Goal: Transaction & Acquisition: Purchase product/service

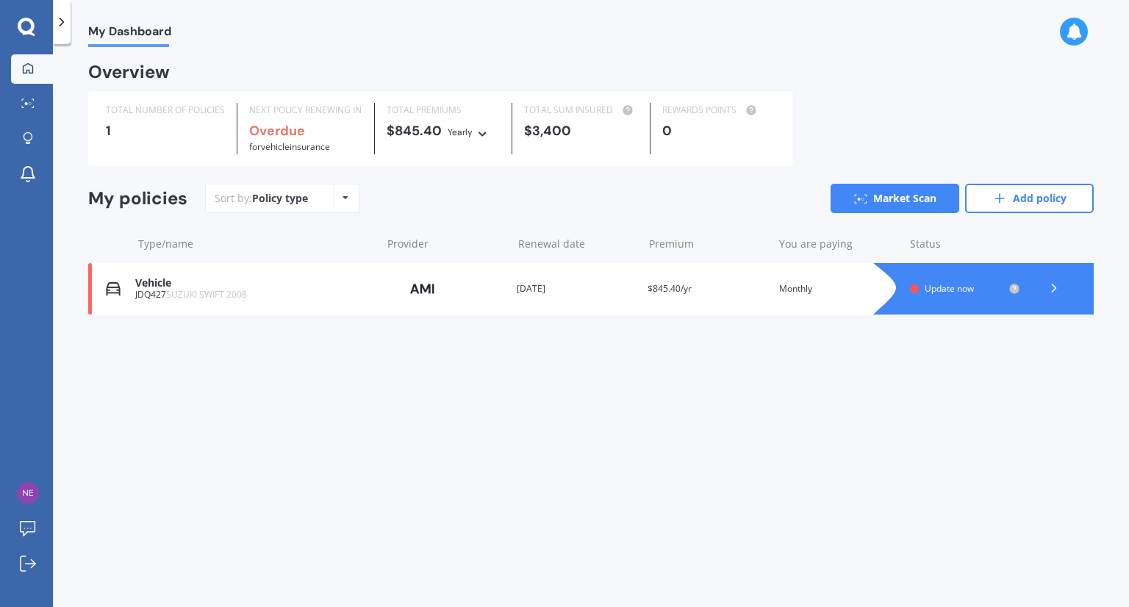
click at [1054, 288] on icon at bounding box center [1054, 288] width 15 height 15
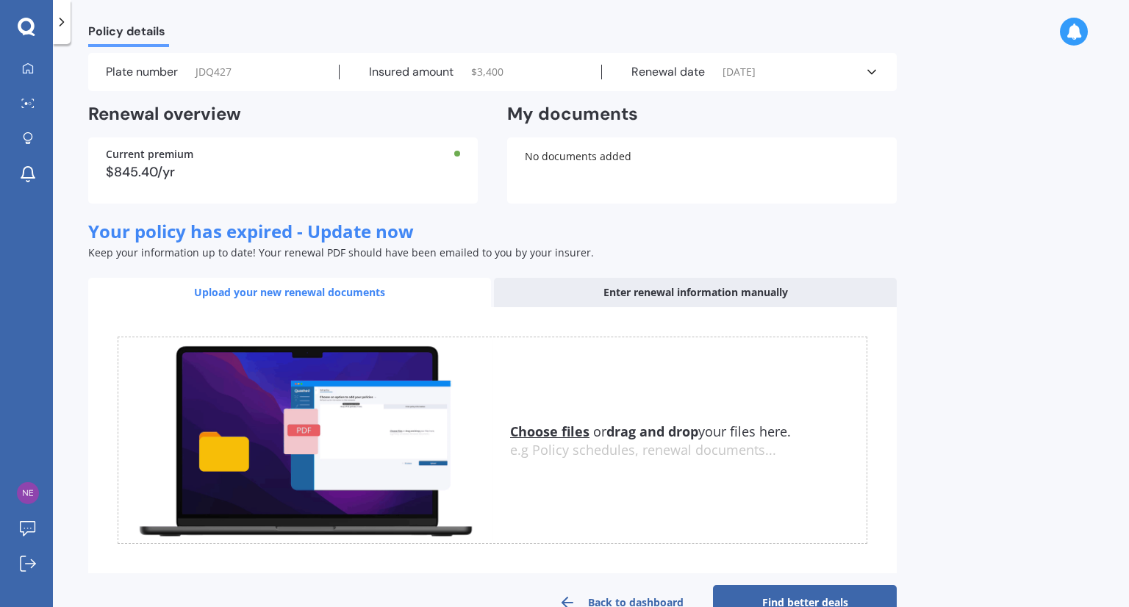
scroll to position [85, 0]
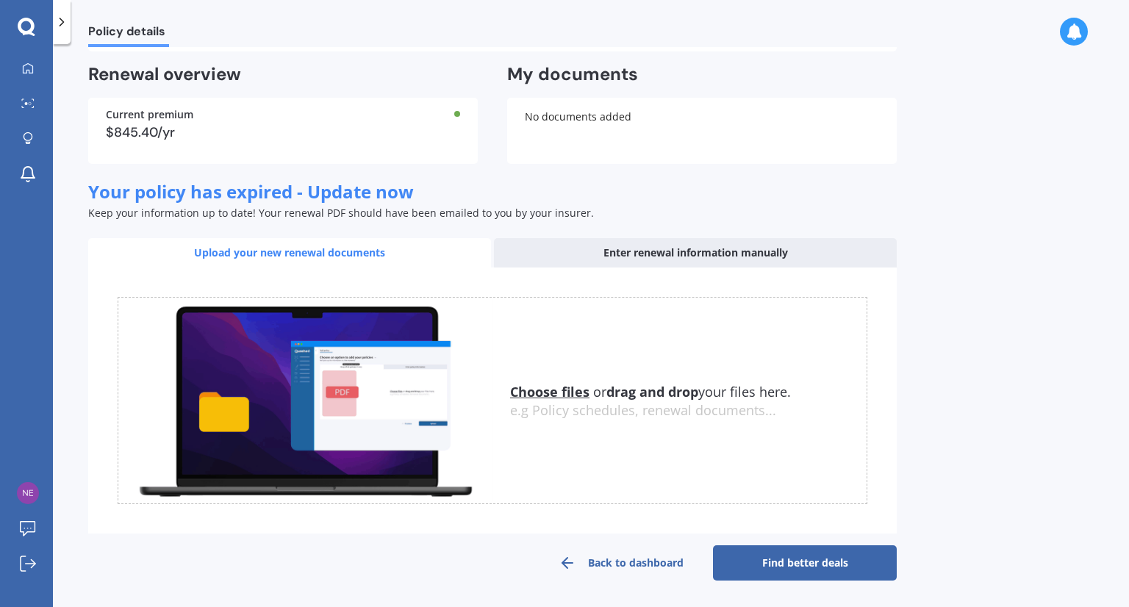
click at [814, 554] on link "Find better deals" at bounding box center [805, 563] width 184 height 35
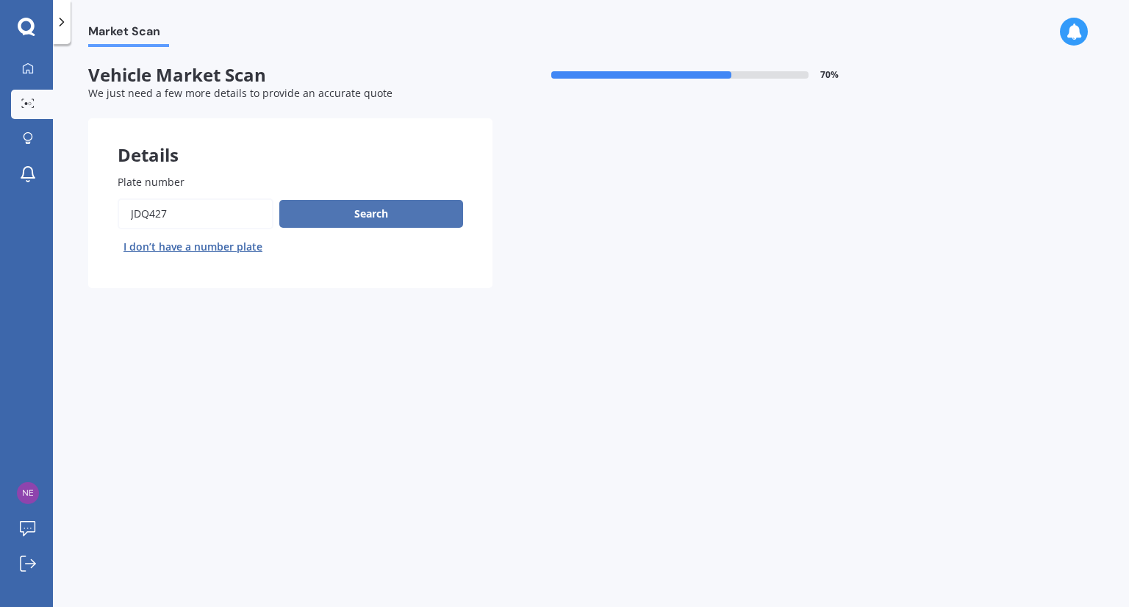
click at [323, 212] on button "Search" at bounding box center [371, 214] width 184 height 28
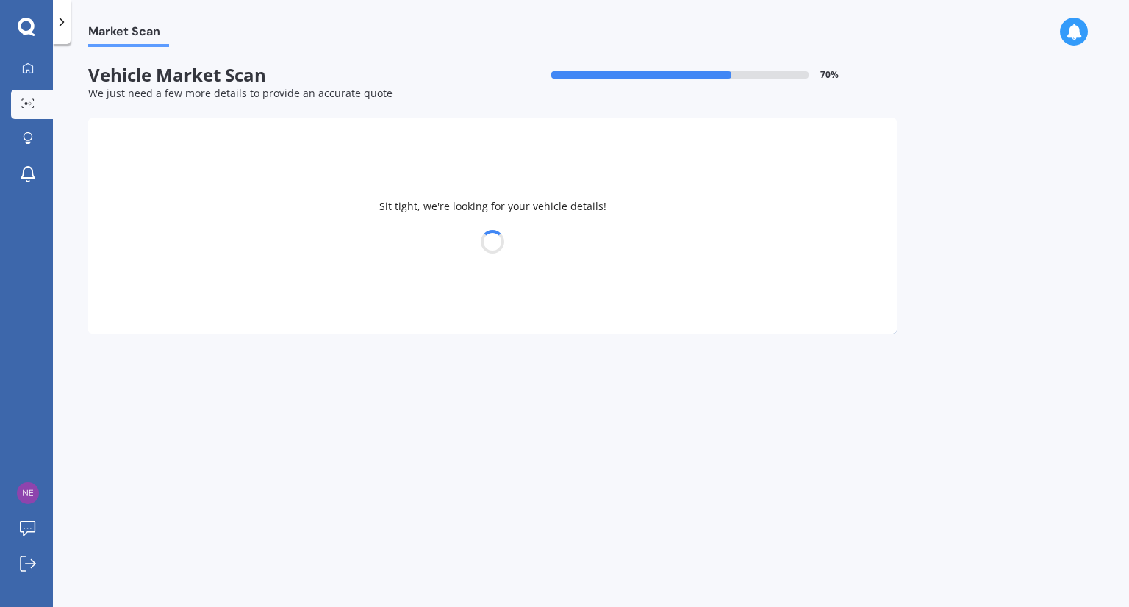
select select "SUZUKI"
select select "SWIFT"
select select "09"
select select "11"
select select "1974"
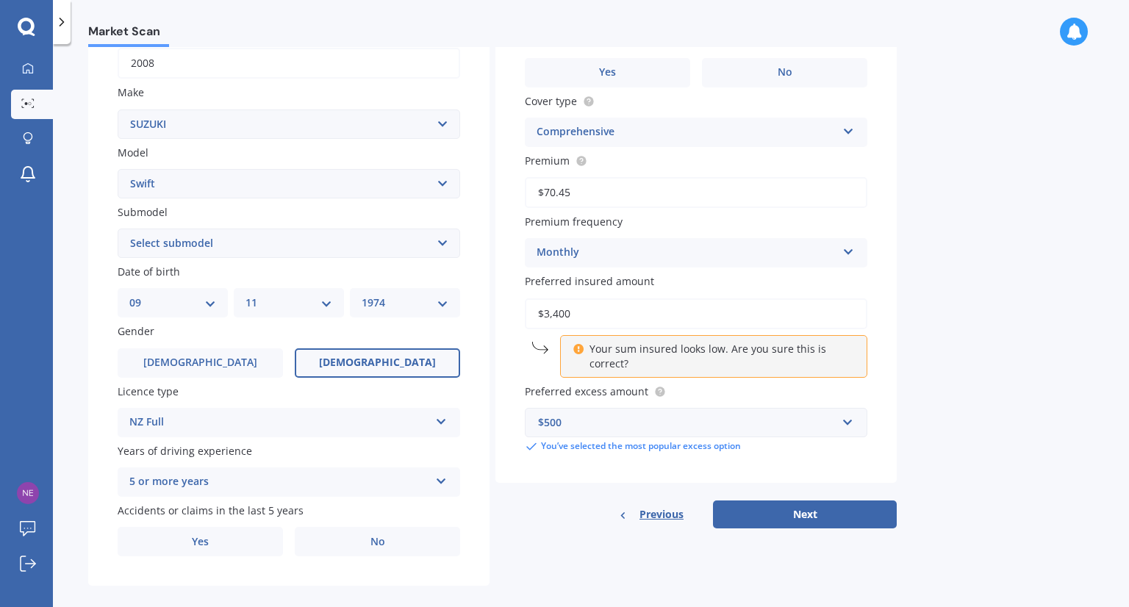
scroll to position [259, 0]
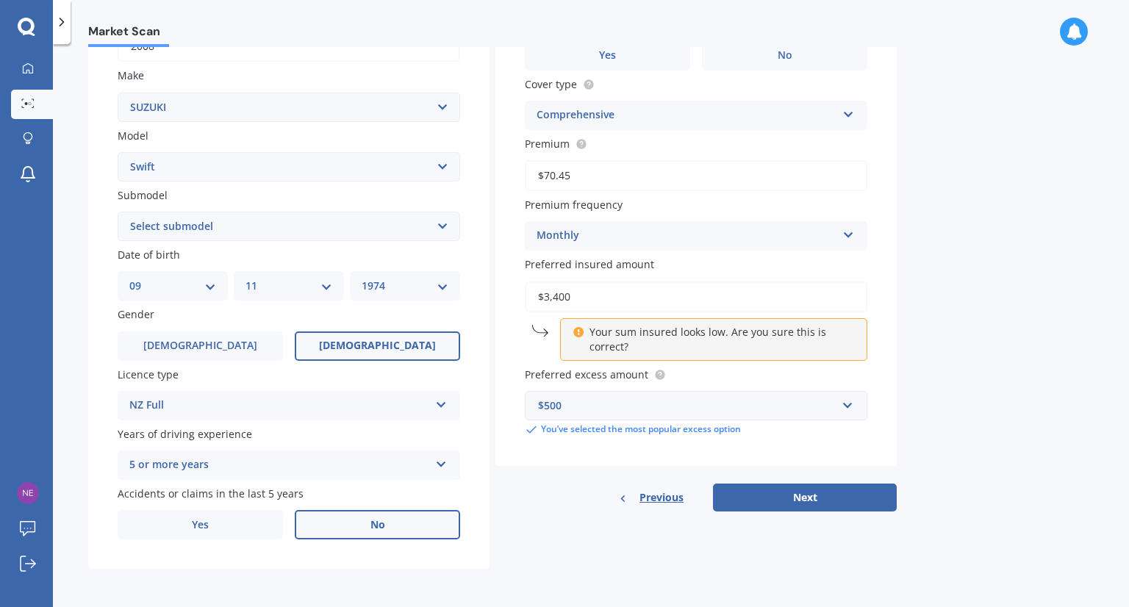
click at [379, 521] on span "No" at bounding box center [378, 525] width 15 height 12
click at [0, 0] on input "No" at bounding box center [0, 0] width 0 height 0
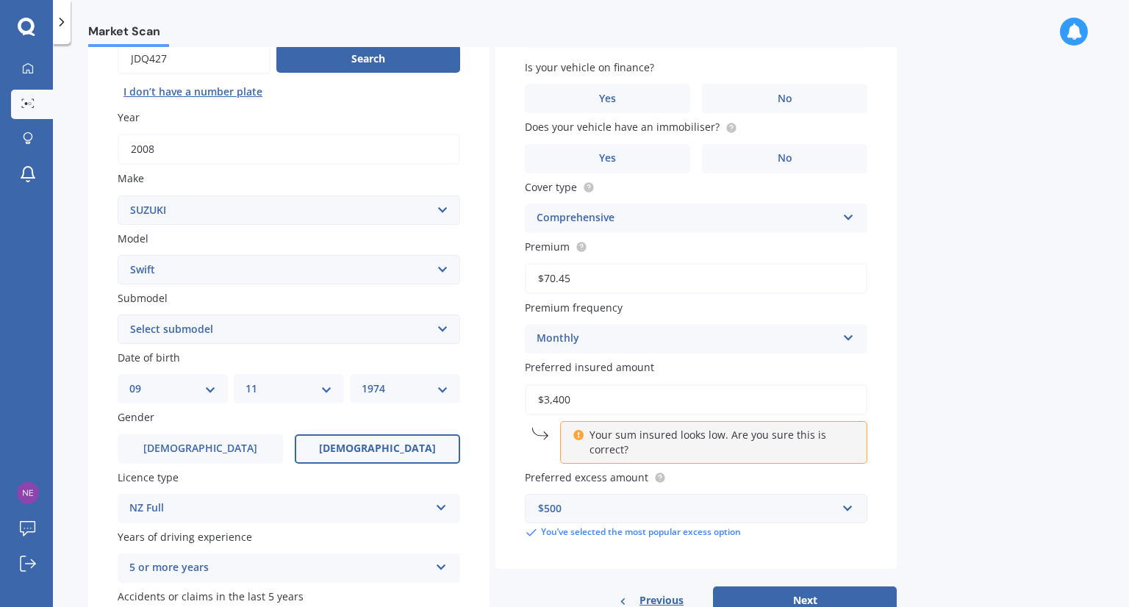
scroll to position [0, 0]
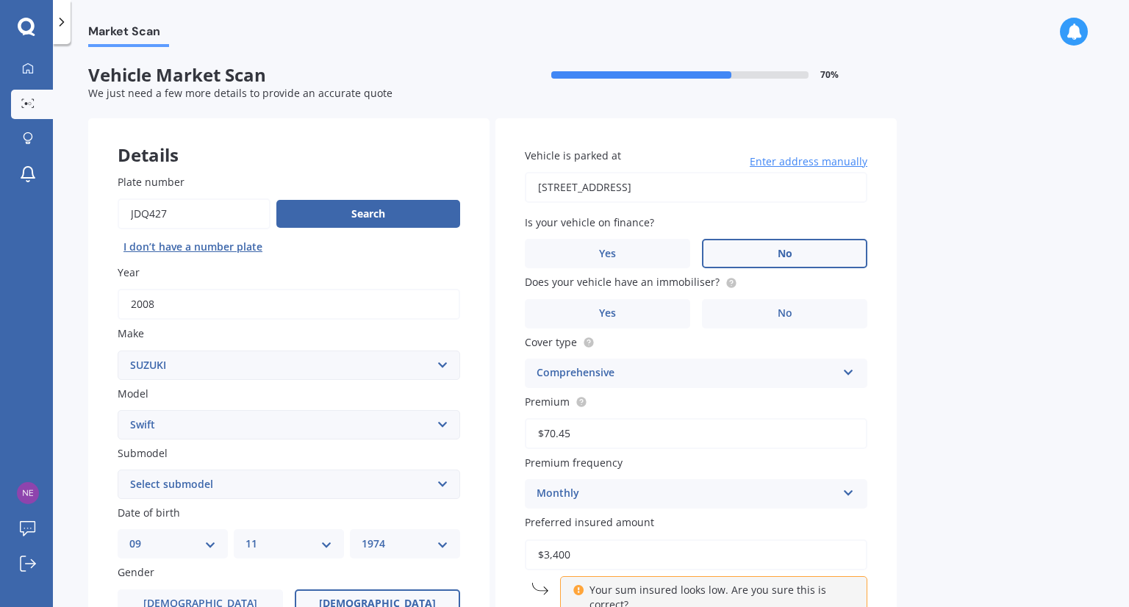
click at [781, 245] on label "No" at bounding box center [784, 253] width 165 height 29
click at [0, 0] on input "No" at bounding box center [0, 0] width 0 height 0
click at [795, 312] on label "No" at bounding box center [784, 313] width 165 height 29
click at [0, 0] on input "No" at bounding box center [0, 0] width 0 height 0
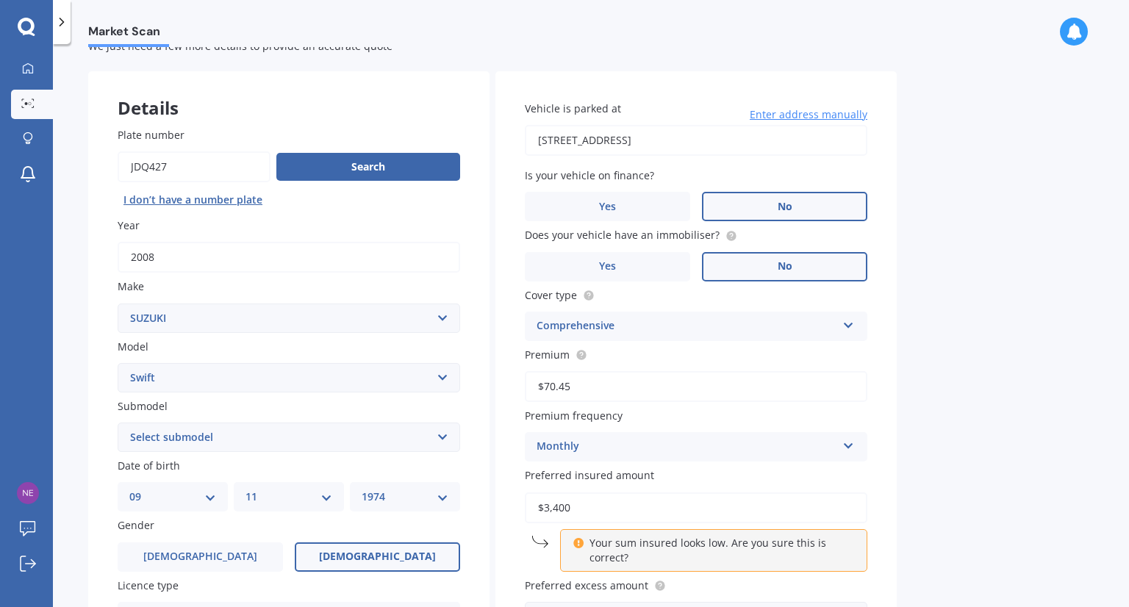
scroll to position [74, 0]
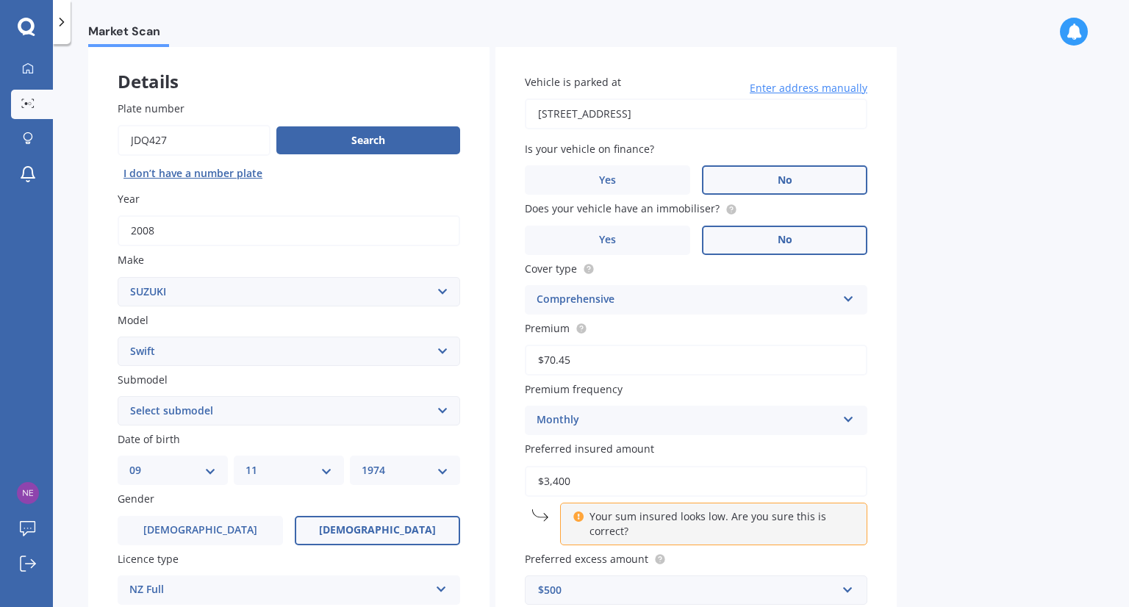
click at [612, 365] on input "$70.45" at bounding box center [696, 360] width 343 height 31
drag, startPoint x: 616, startPoint y: 362, endPoint x: 449, endPoint y: 368, distance: 167.0
click at [453, 368] on div "Details Plate number Search I don’t have a number plate Year [DATE] Make Select…" at bounding box center [492, 400] width 809 height 710
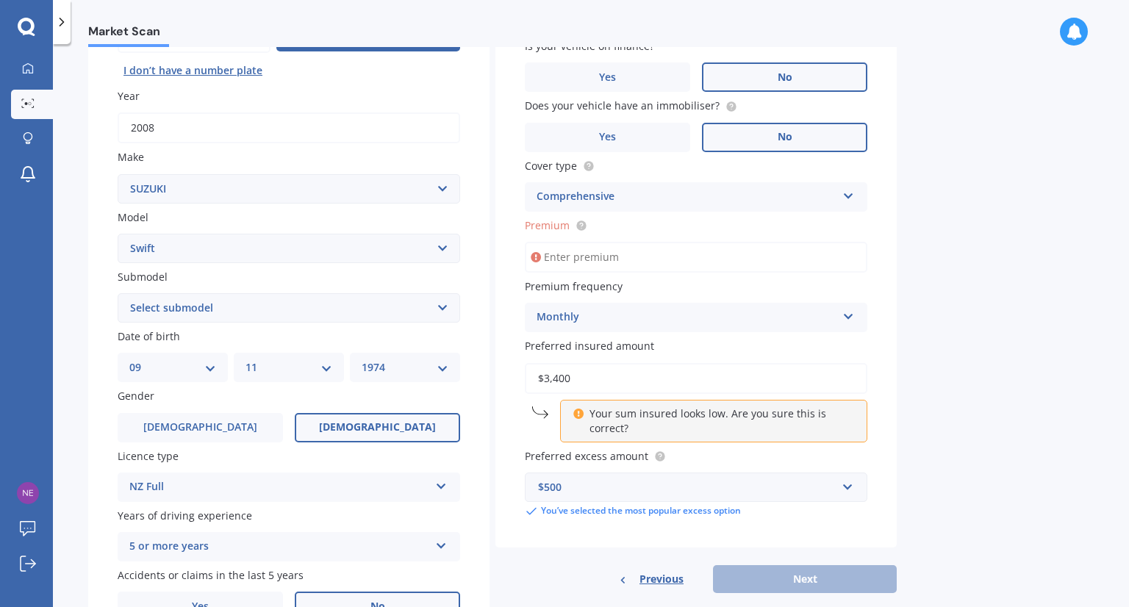
scroll to position [221, 0]
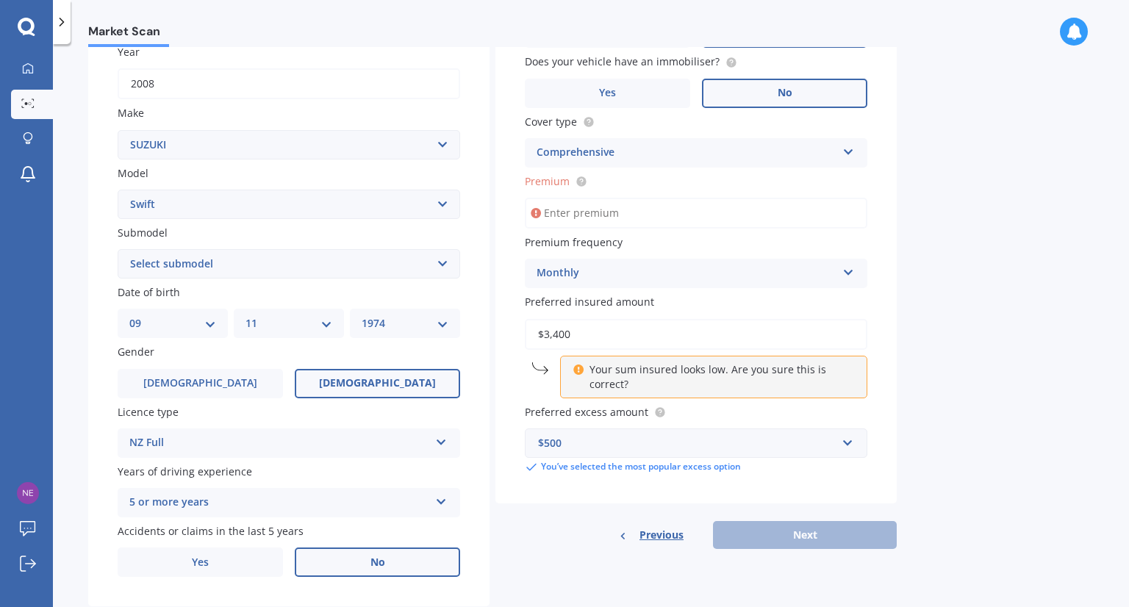
drag, startPoint x: 600, startPoint y: 332, endPoint x: 476, endPoint y: 332, distance: 123.5
click at [476, 332] on div "Details Plate number Search I don’t have a number plate Year [DATE] Make Select…" at bounding box center [492, 253] width 809 height 710
type input "$3,000"
click at [797, 533] on div "Previous Next" at bounding box center [696, 535] width 401 height 28
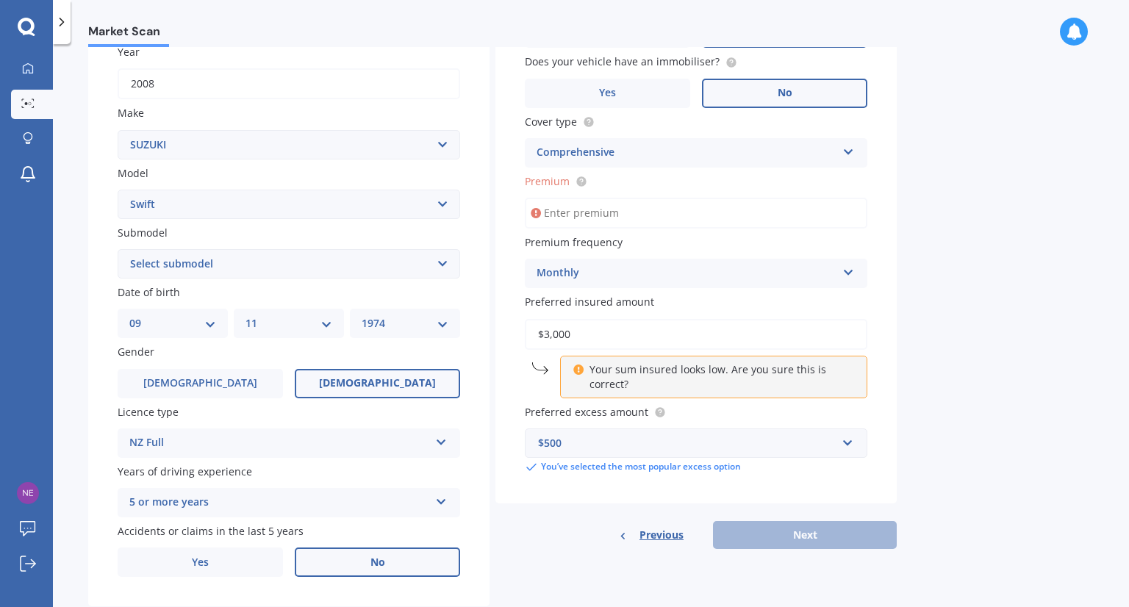
click at [645, 435] on div "$500" at bounding box center [687, 443] width 299 height 16
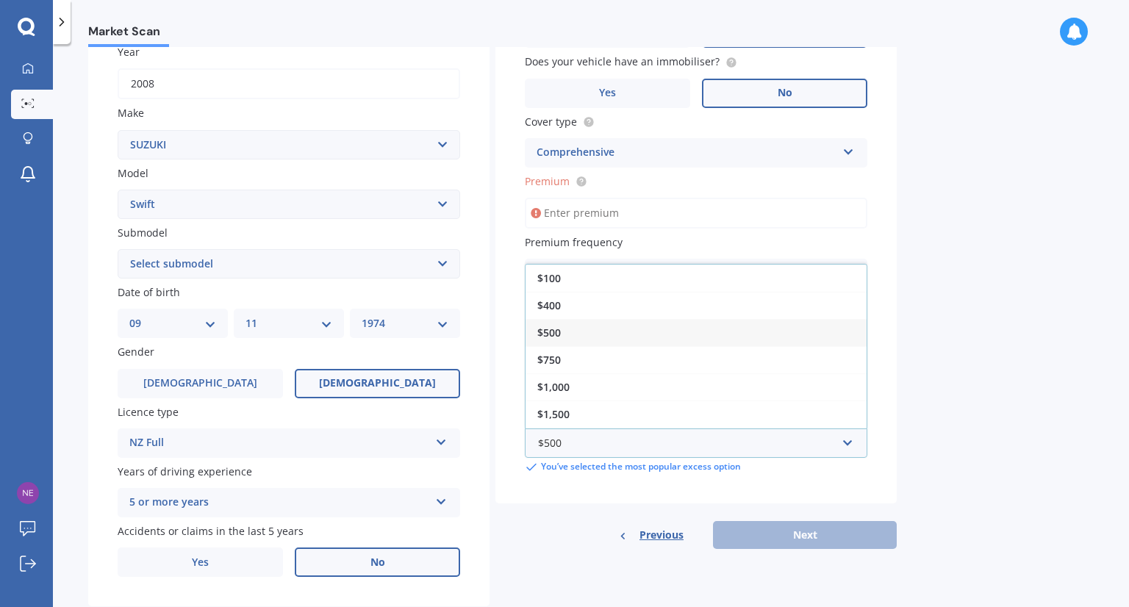
click at [557, 335] on span "$500" at bounding box center [549, 333] width 24 height 14
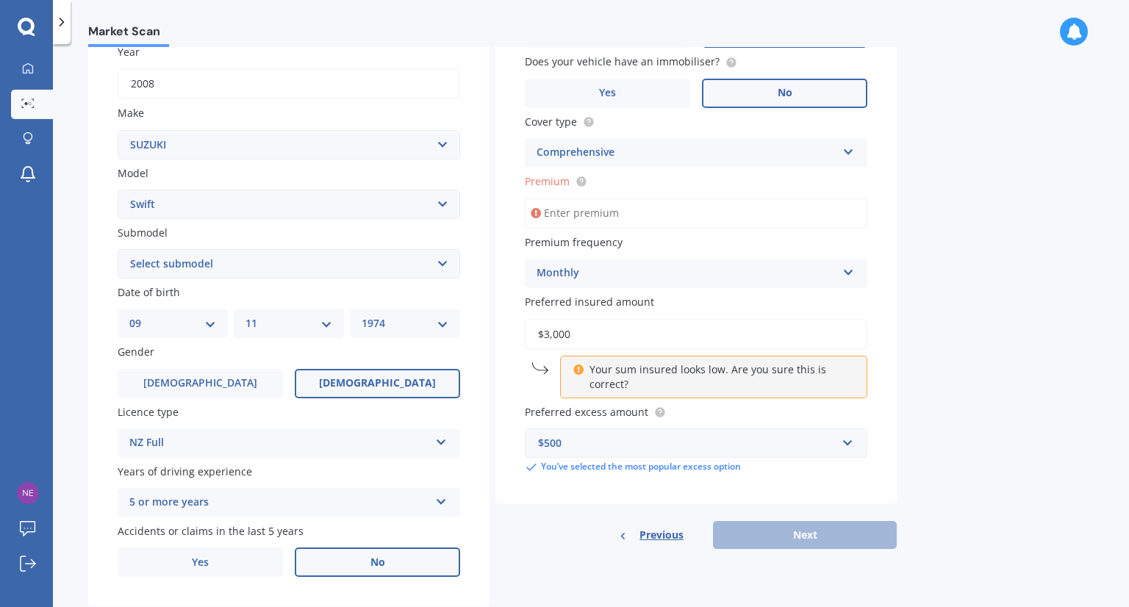
click at [603, 212] on input "Premium" at bounding box center [696, 213] width 343 height 31
type input "$70.45"
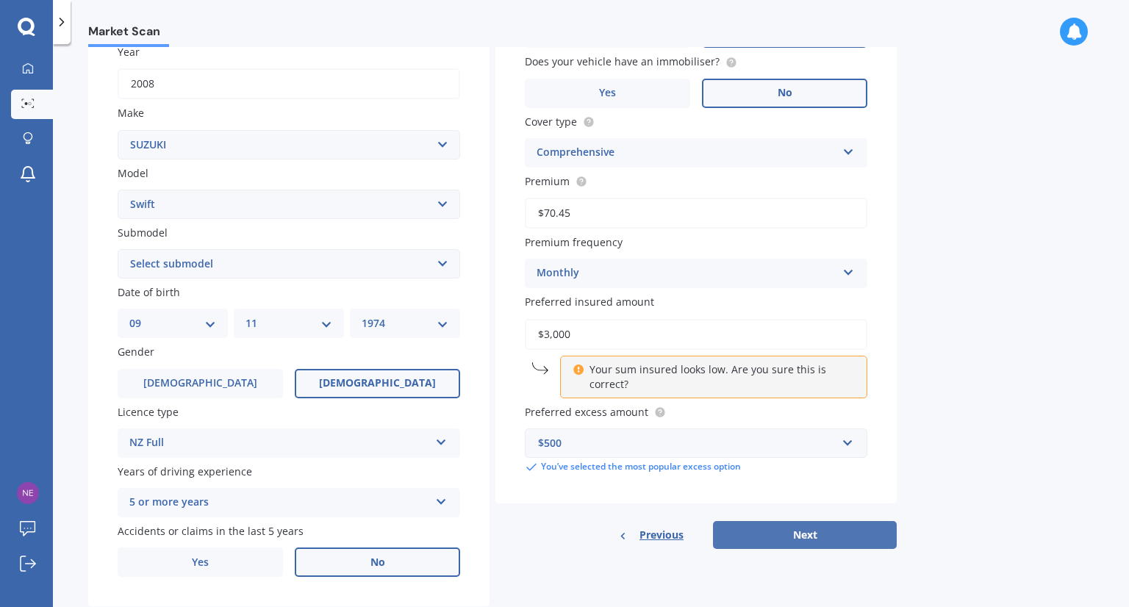
click at [814, 536] on button "Next" at bounding box center [805, 535] width 184 height 28
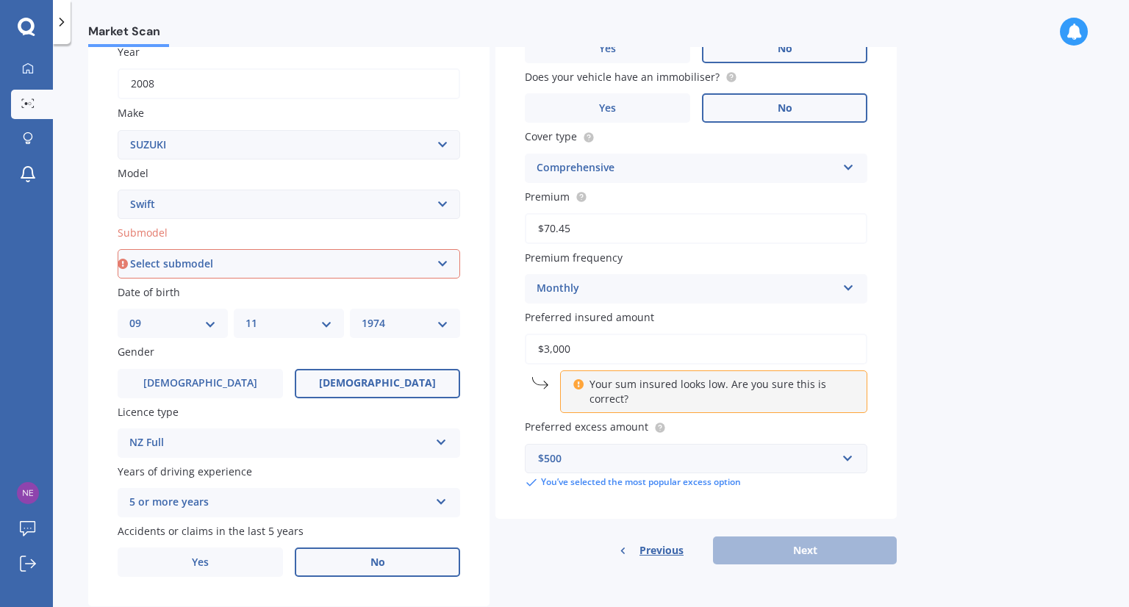
click at [171, 268] on select "Select submodel (All other) Cino Diesel Turbo GA GL GLX GO GP GS GTI LTD RS Hyb…" at bounding box center [289, 263] width 343 height 29
select select "(ALL OTHER)"
click at [118, 249] on select "Select submodel (All other) Cino Diesel Turbo GA GL GLX GO GP GS GTI LTD RS Hyb…" at bounding box center [289, 263] width 343 height 29
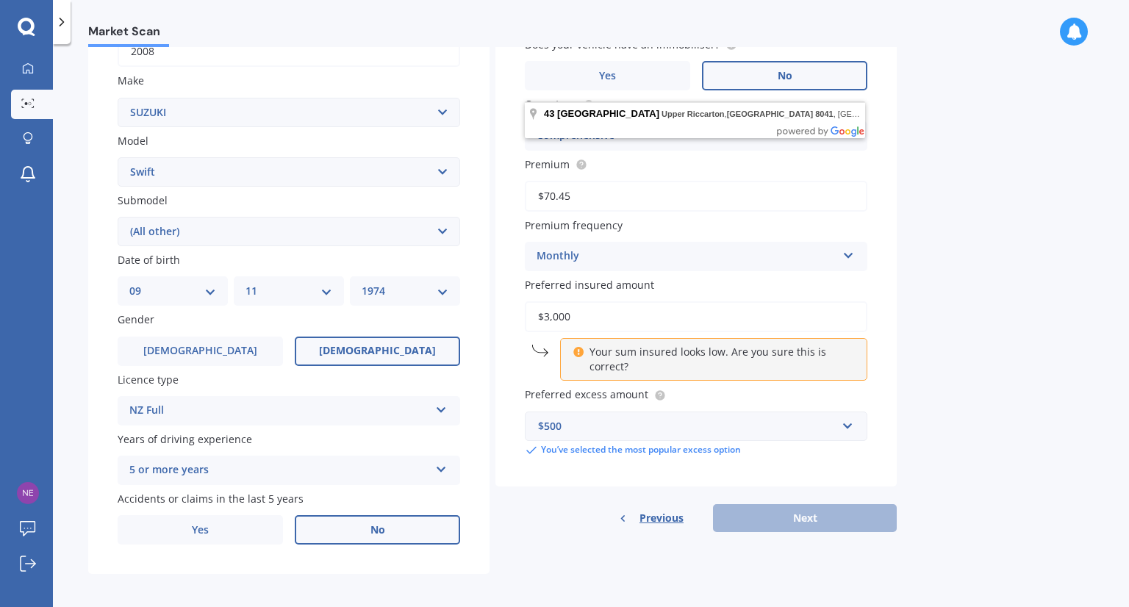
scroll to position [259, 0]
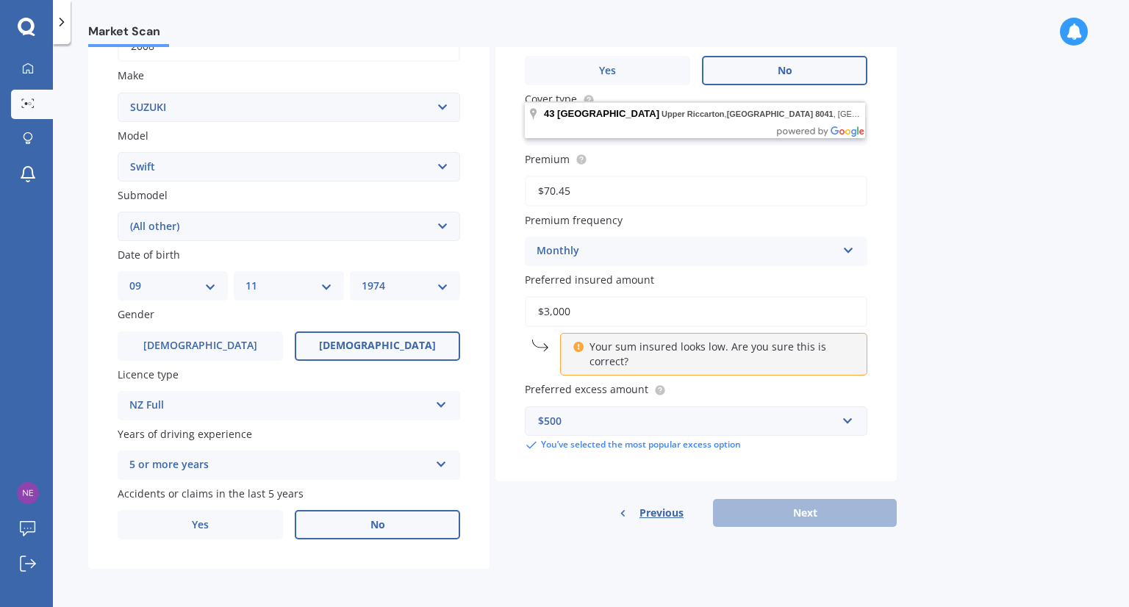
click at [599, 195] on input "$70.45" at bounding box center [696, 191] width 343 height 31
drag, startPoint x: 600, startPoint y: 190, endPoint x: 458, endPoint y: 190, distance: 141.9
click at [458, 190] on div "Details Plate number Search I don’t have a number plate Year [DATE] Make Select…" at bounding box center [492, 215] width 809 height 710
type input "$70.45"
click at [582, 157] on circle at bounding box center [581, 159] width 10 height 10
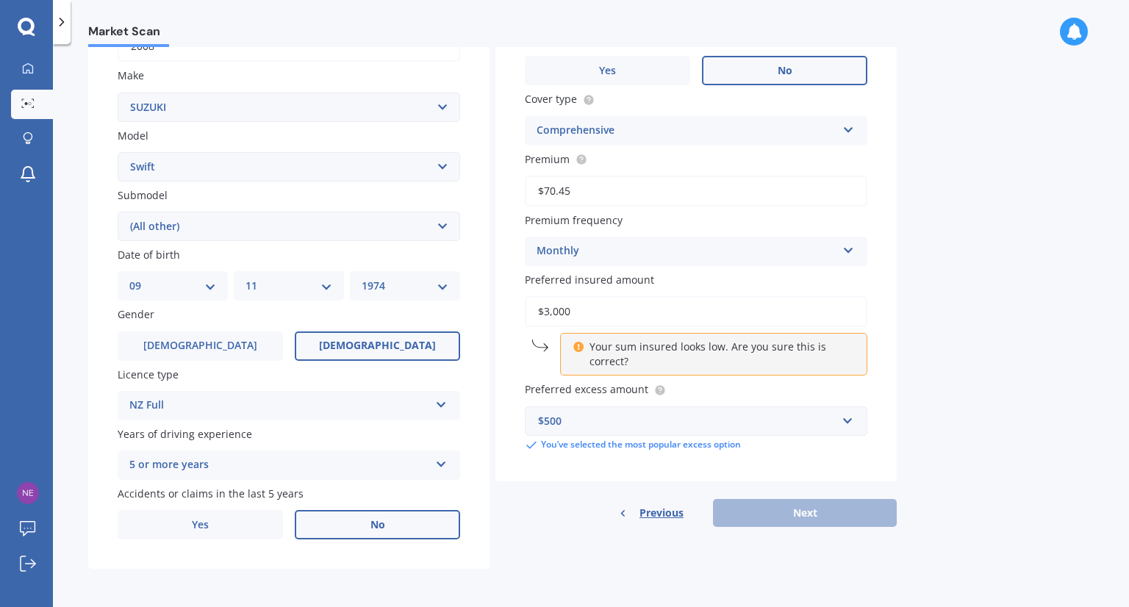
click at [824, 514] on div "Previous Next" at bounding box center [696, 513] width 401 height 28
click at [656, 346] on p "Your sum insured looks low. Are you sure this is correct?" at bounding box center [720, 354] width 260 height 29
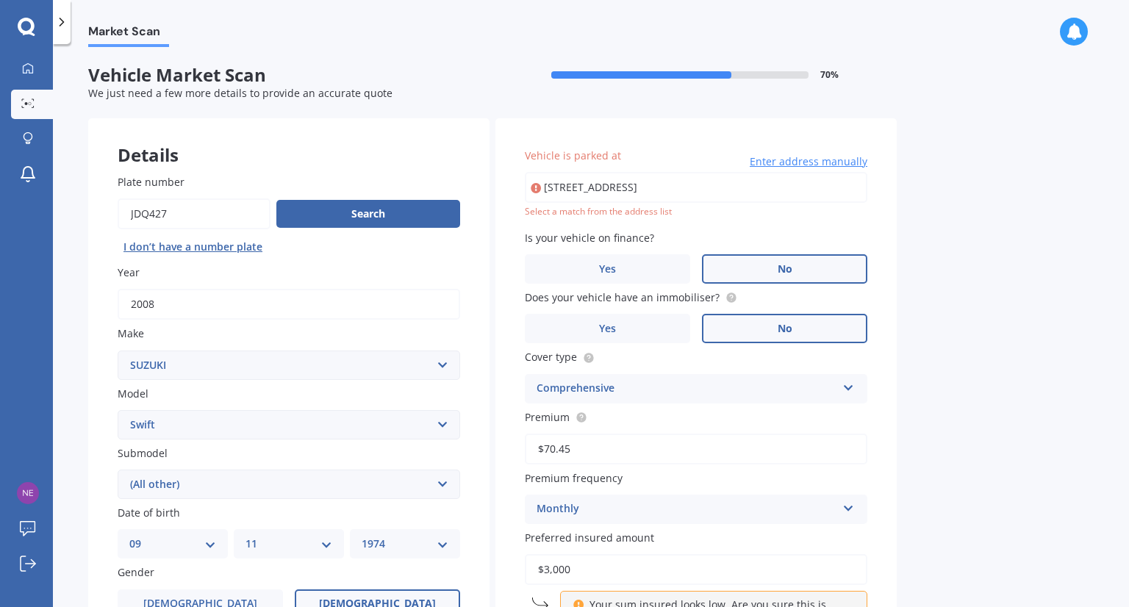
scroll to position [0, 0]
click at [668, 194] on input "[STREET_ADDRESS]" at bounding box center [696, 187] width 343 height 31
type input "[STREET_ADDRESS]"
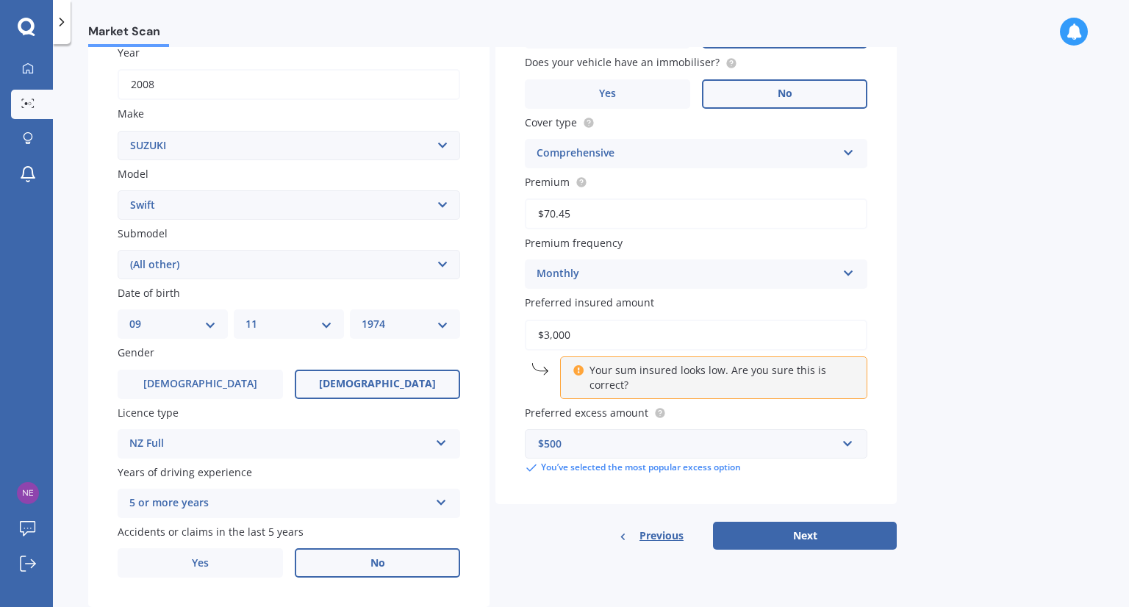
scroll to position [221, 0]
click at [802, 534] on button "Next" at bounding box center [805, 535] width 184 height 28
select select "09"
select select "11"
select select "1974"
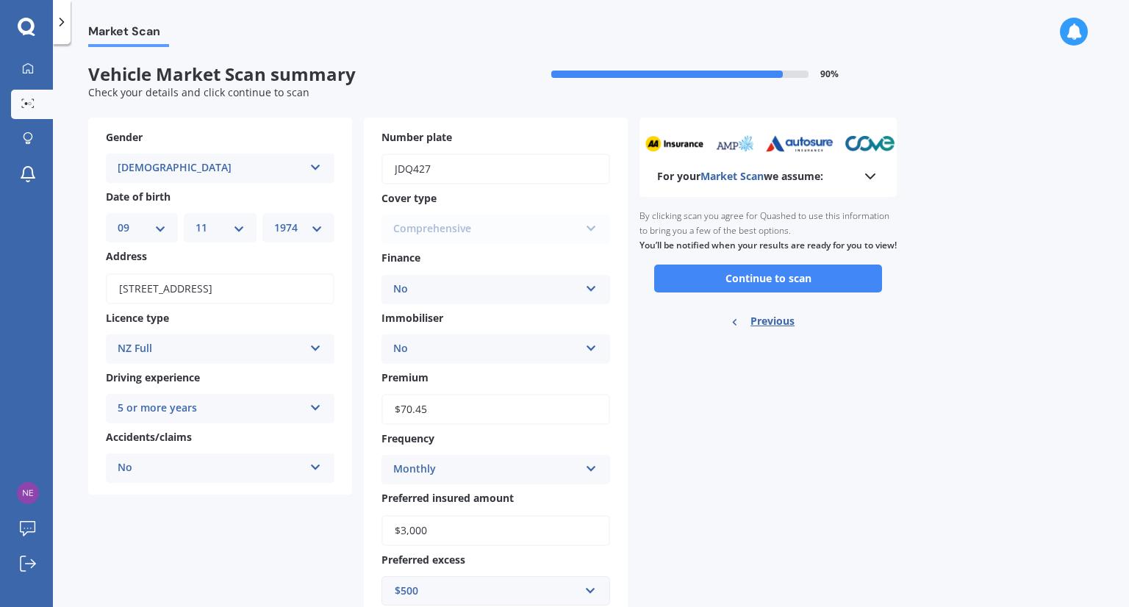
scroll to position [0, 0]
click at [781, 293] on button "Continue to scan" at bounding box center [768, 279] width 228 height 28
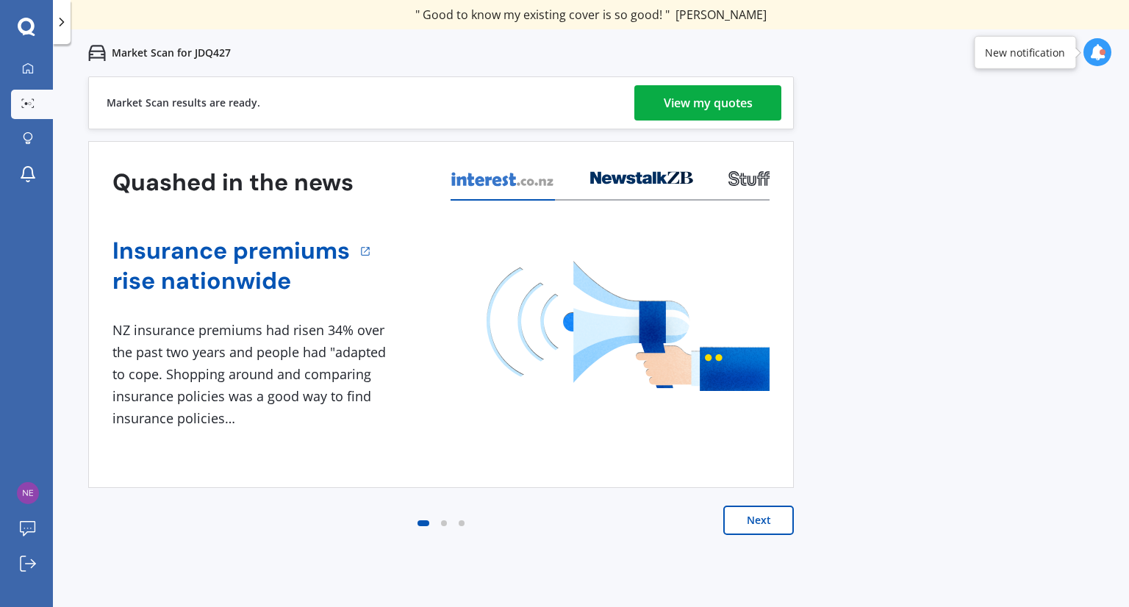
click at [702, 103] on div "View my quotes" at bounding box center [708, 102] width 89 height 35
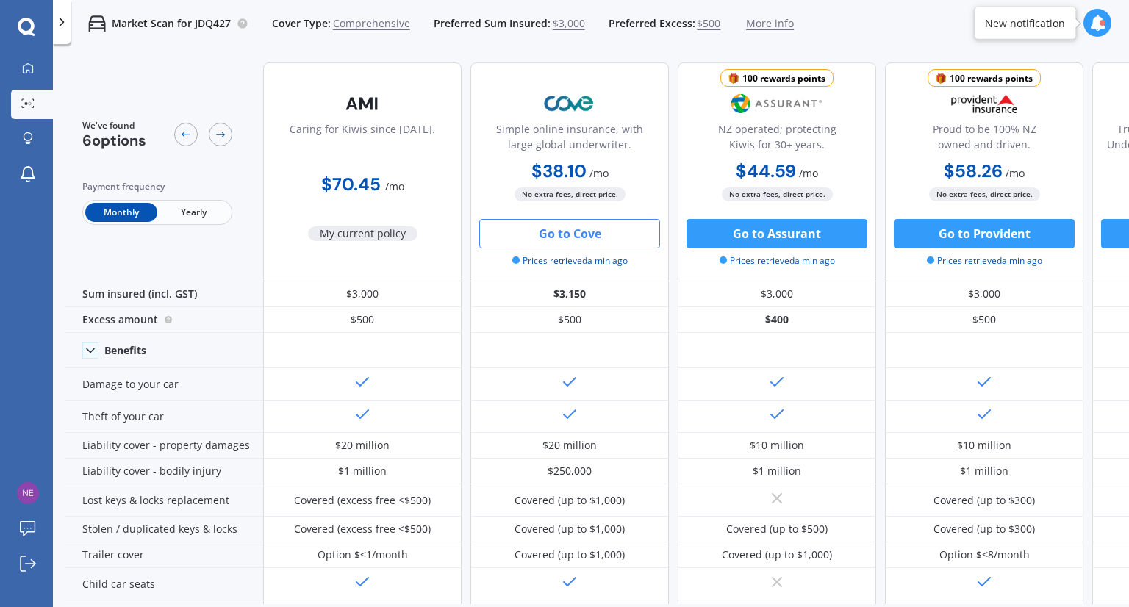
click at [585, 234] on button "Go to Cove" at bounding box center [569, 233] width 181 height 29
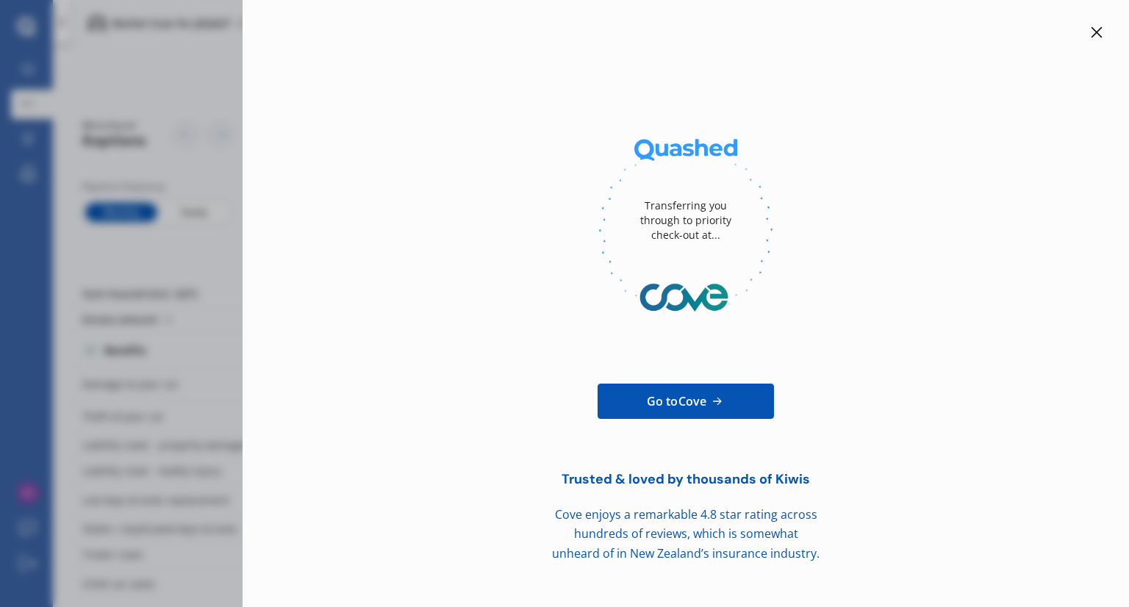
click at [1102, 40] on div at bounding box center [1097, 33] width 18 height 18
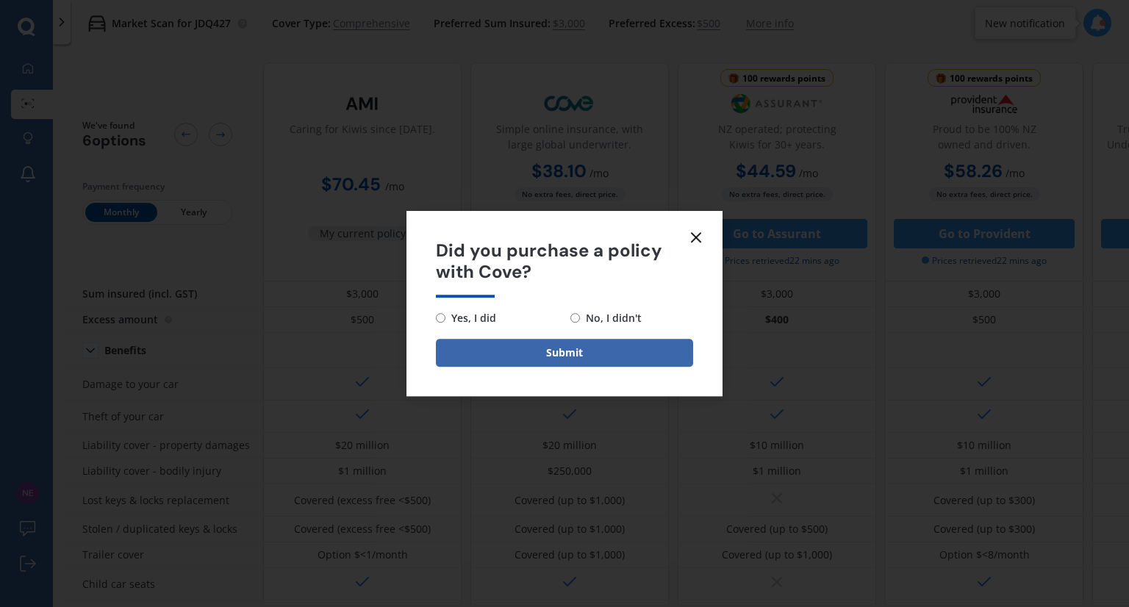
click at [573, 322] on input "No, I didn't" at bounding box center [576, 318] width 10 height 10
radio input "true"
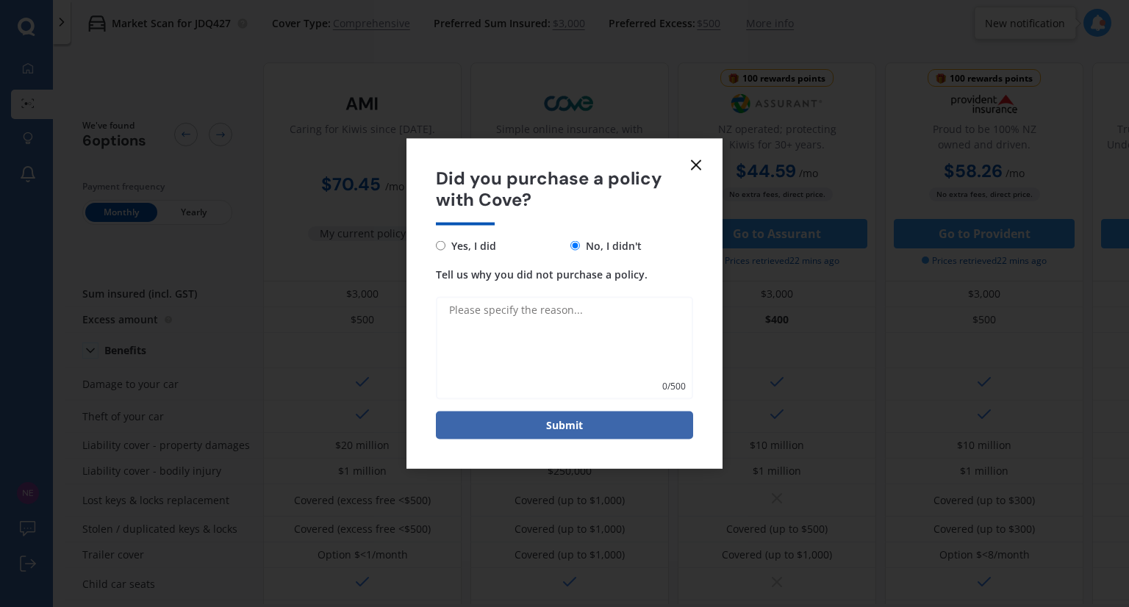
click at [483, 312] on textarea "Tell us why you did not purchase a policy." at bounding box center [564, 347] width 257 height 103
type textarea "still looking"
click at [588, 424] on button "Submit" at bounding box center [564, 425] width 257 height 28
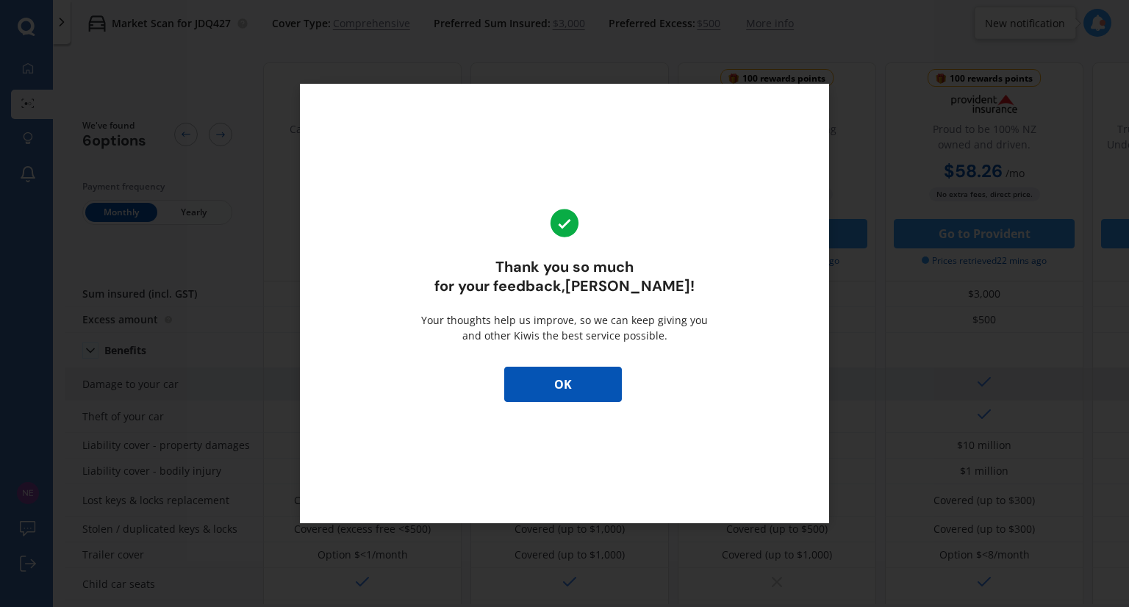
click at [587, 371] on button "OK" at bounding box center [563, 384] width 118 height 35
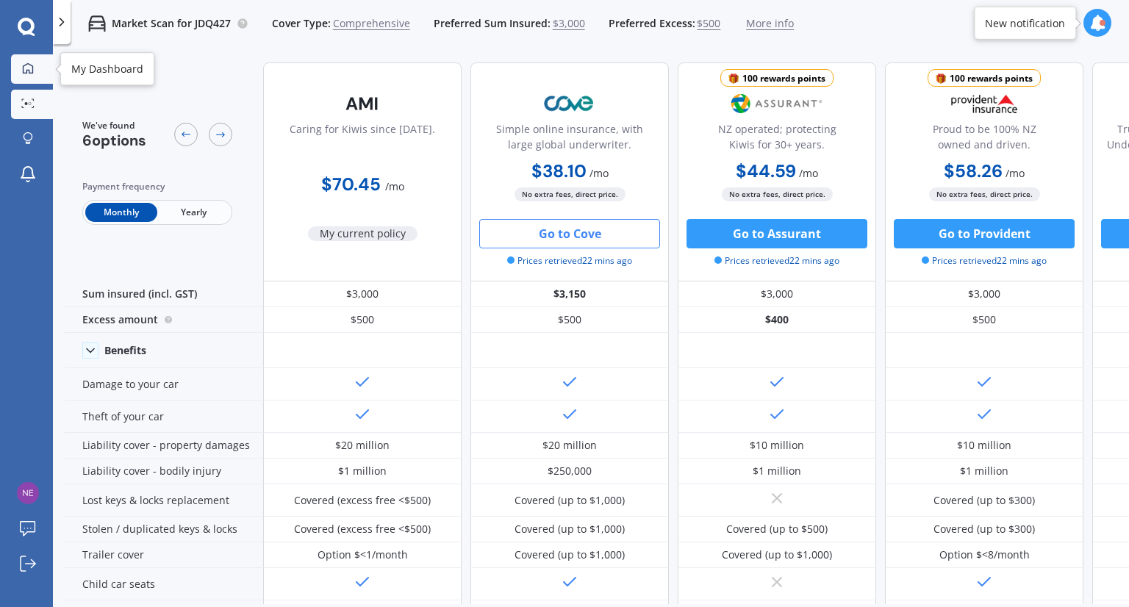
click at [35, 73] on div at bounding box center [28, 68] width 22 height 13
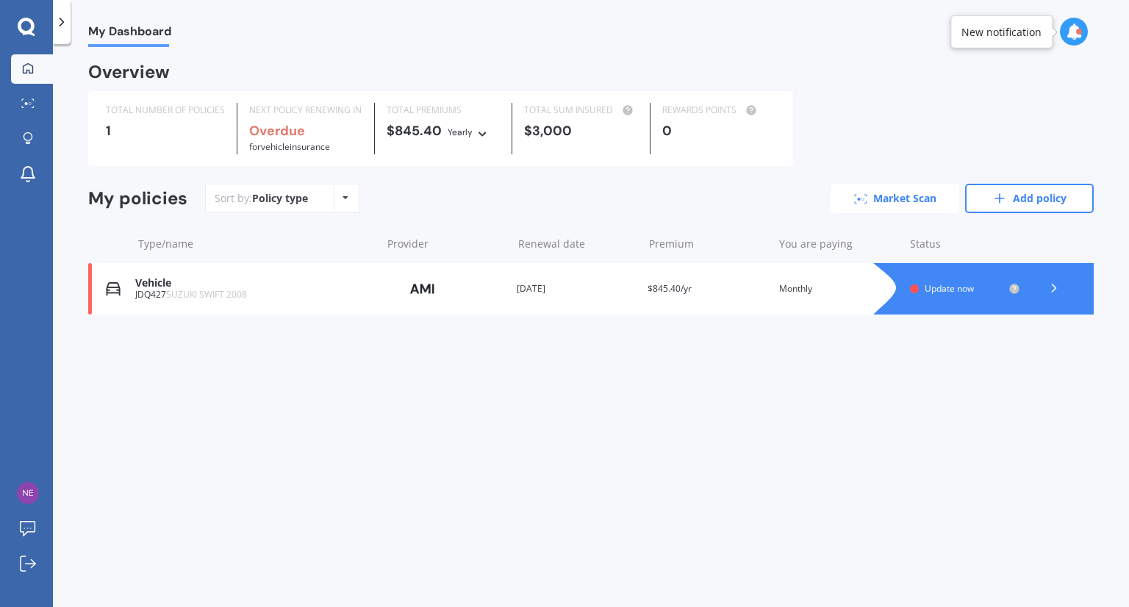
click at [884, 197] on link "Market Scan" at bounding box center [895, 198] width 129 height 29
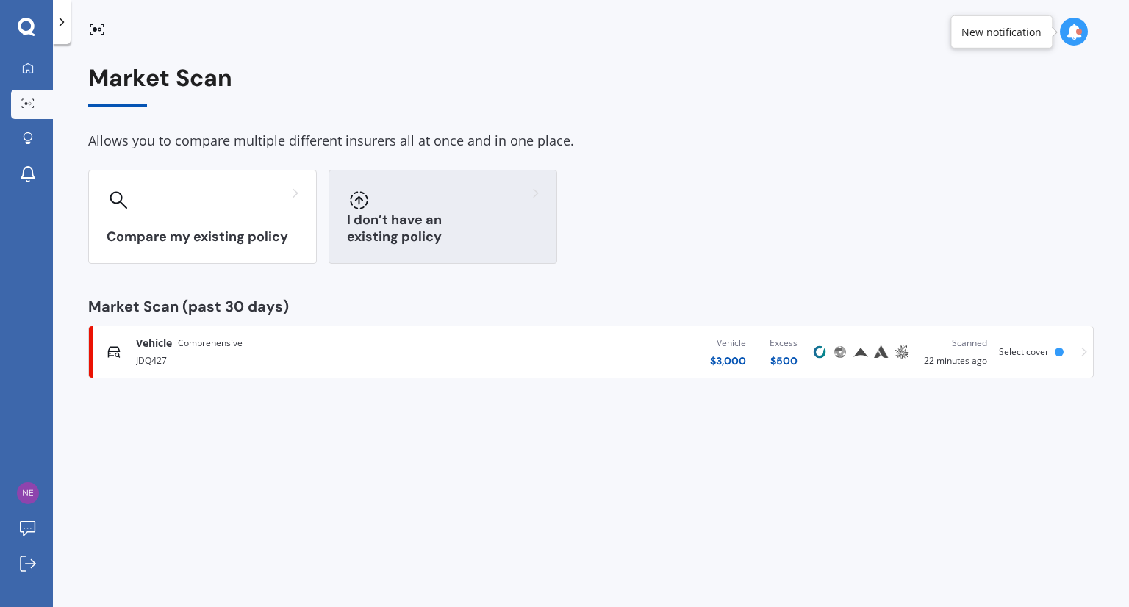
click at [461, 210] on div at bounding box center [443, 200] width 192 height 24
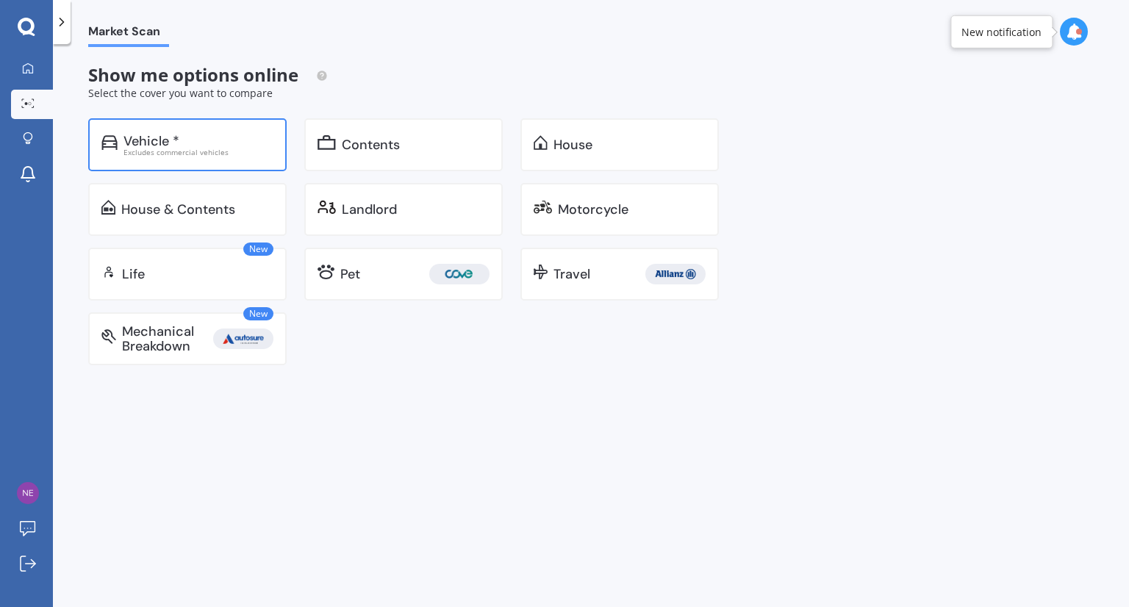
click at [139, 143] on div "Vehicle *" at bounding box center [152, 141] width 56 height 15
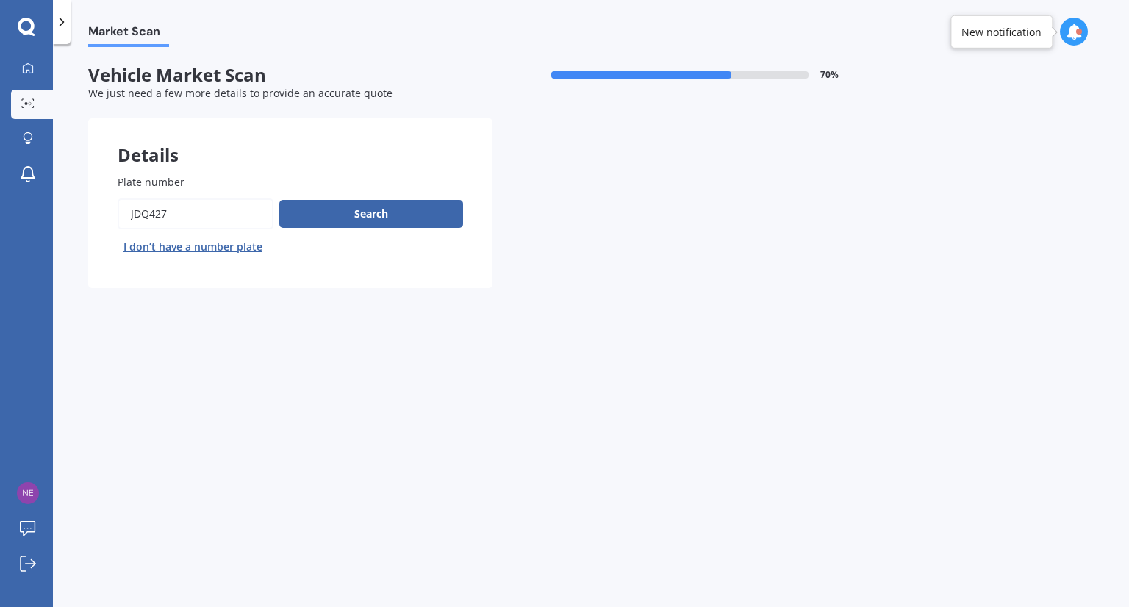
drag, startPoint x: 171, startPoint y: 214, endPoint x: 0, endPoint y: 207, distance: 171.5
click at [0, 207] on div "My Dashboard Market Scan Explore insurance Notifications [PERSON_NAME] Submit f…" at bounding box center [564, 303] width 1129 height 607
type input "QES312"
click at [344, 209] on button "Search" at bounding box center [371, 214] width 184 height 28
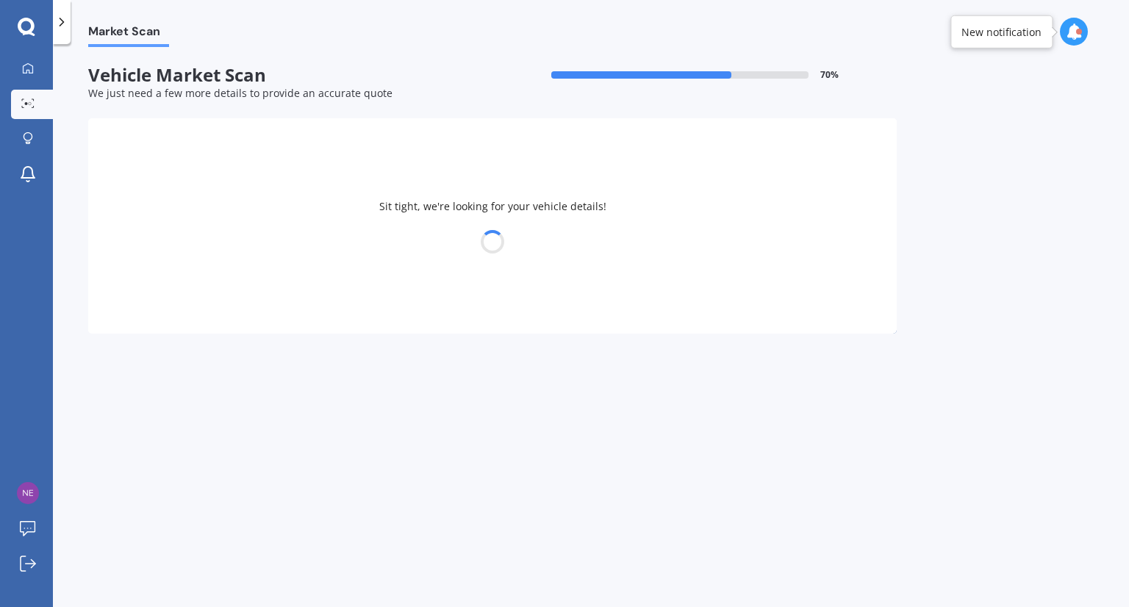
select select "HYUNDAI"
select select "I30"
select select "09"
select select "11"
select select "1974"
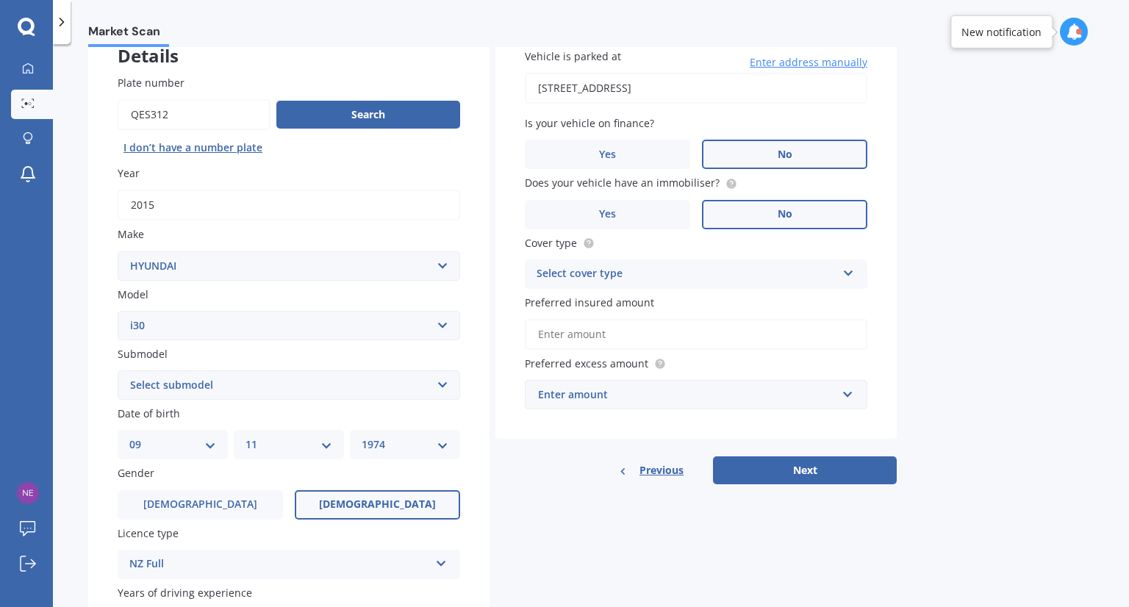
scroll to position [147, 0]
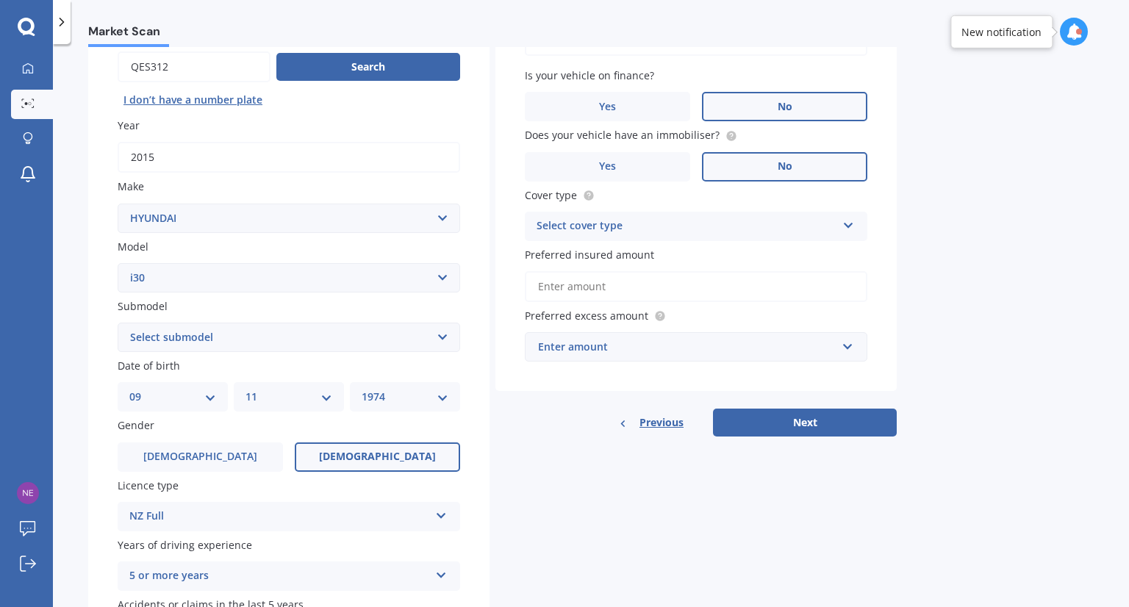
click at [180, 335] on select "Select submodel Diesel Turbo Hatchback Petrol Turbo Station Wagon 1.6A4" at bounding box center [289, 337] width 343 height 29
select select "HATCHBACK"
click at [118, 323] on select "Select submodel Diesel Turbo Hatchback Petrol Turbo Station Wagon 1.6A4" at bounding box center [289, 337] width 343 height 29
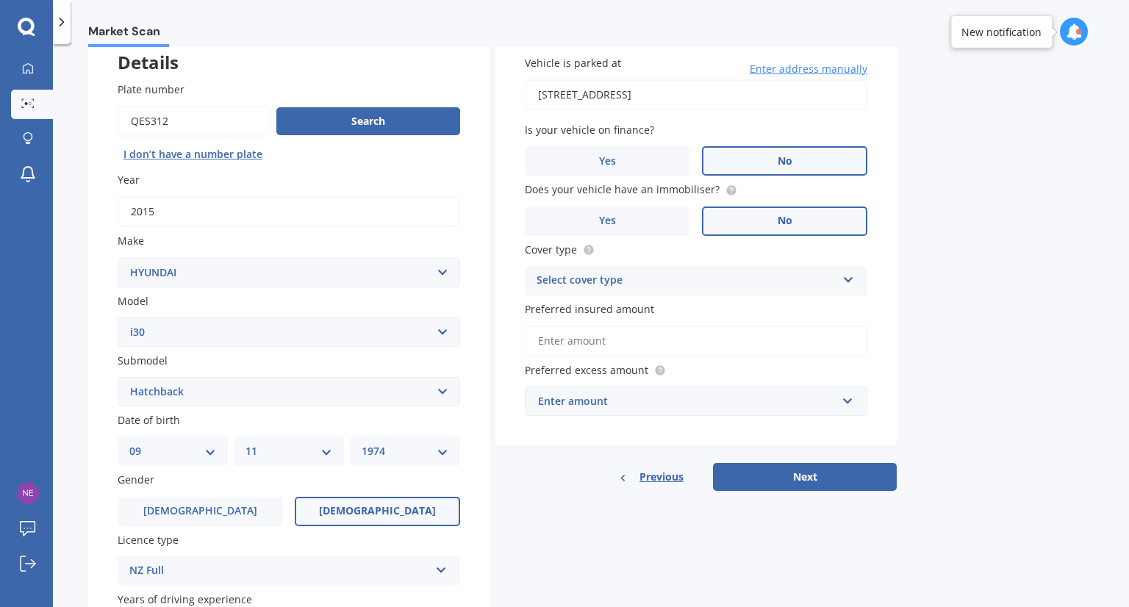
scroll to position [0, 0]
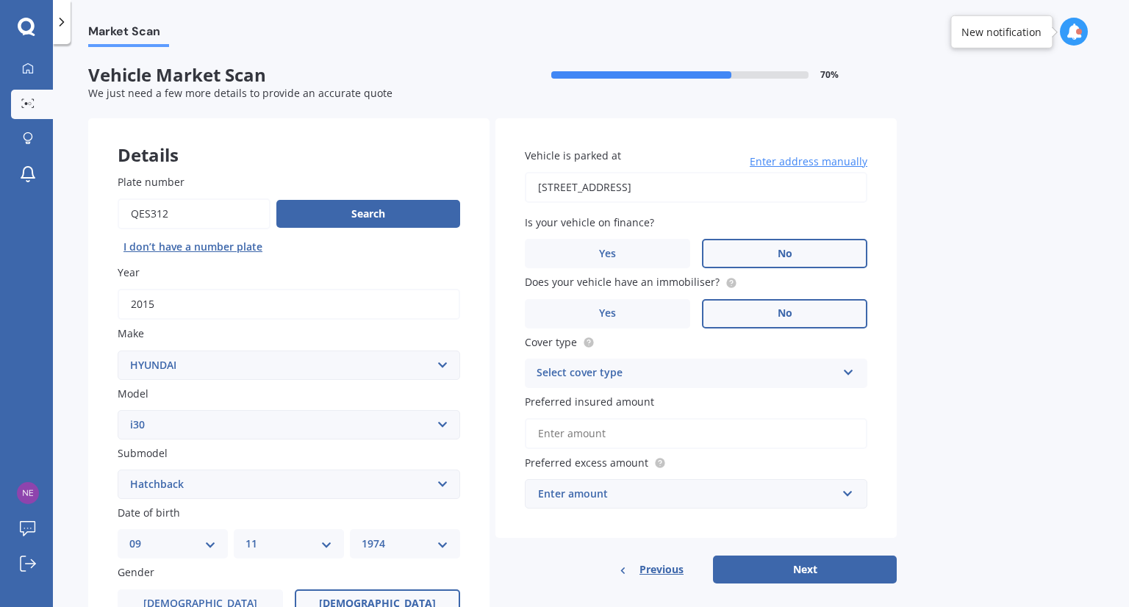
drag, startPoint x: 829, startPoint y: 186, endPoint x: 68, endPoint y: 224, distance: 761.9
click at [68, 224] on div "Market Scan Vehicle Market Scan 70 % We just need a few more details to provide…" at bounding box center [591, 328] width 1076 height 563
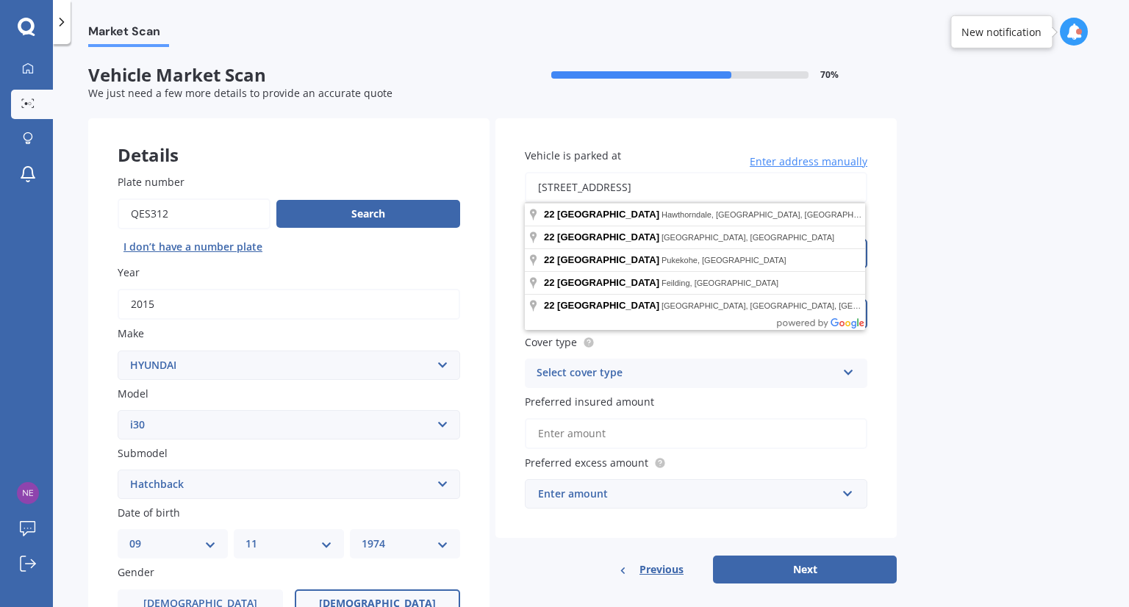
click at [699, 409] on label "Preferred insured amount" at bounding box center [693, 401] width 337 height 15
click at [699, 418] on input "Preferred insured amount" at bounding box center [696, 433] width 343 height 31
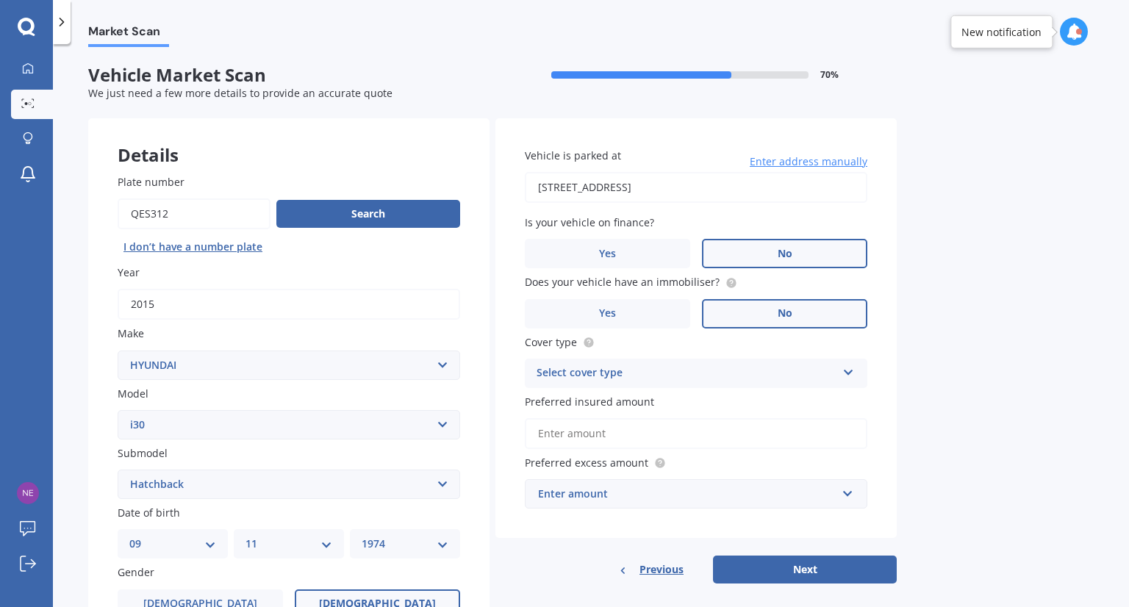
click at [651, 191] on input "[STREET_ADDRESS]" at bounding box center [696, 187] width 343 height 31
click at [777, 193] on input "[STREET_ADDRESS]" at bounding box center [696, 187] width 343 height 31
type input "[STREET_ADDRESS]"
click at [782, 250] on span "No" at bounding box center [785, 254] width 15 height 12
click at [0, 0] on input "No" at bounding box center [0, 0] width 0 height 0
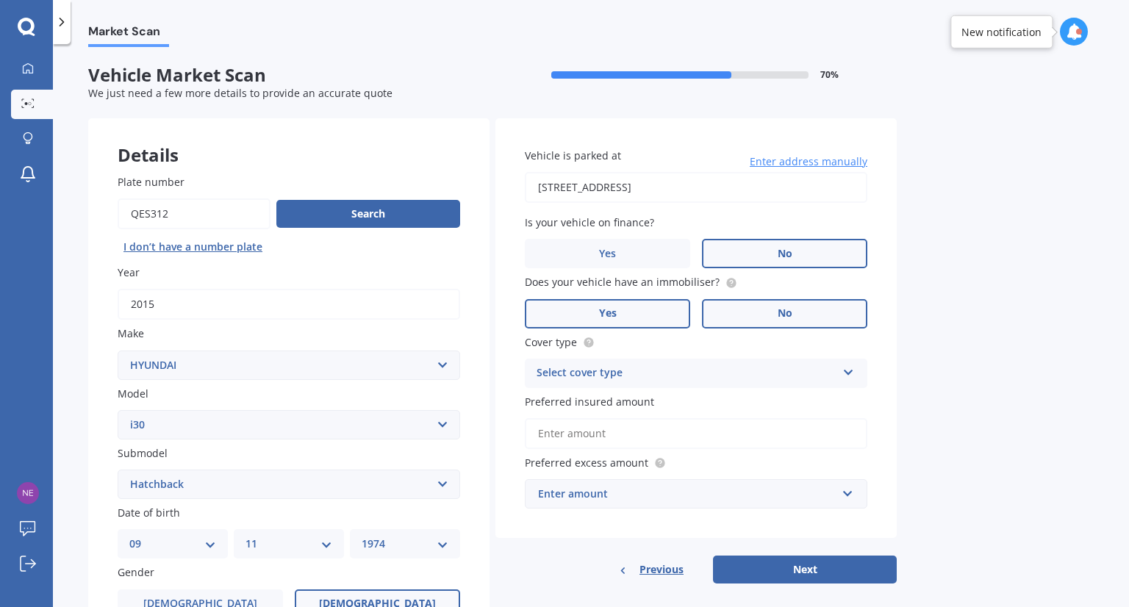
click at [590, 312] on label "Yes" at bounding box center [607, 313] width 165 height 29
click at [0, 0] on input "Yes" at bounding box center [0, 0] width 0 height 0
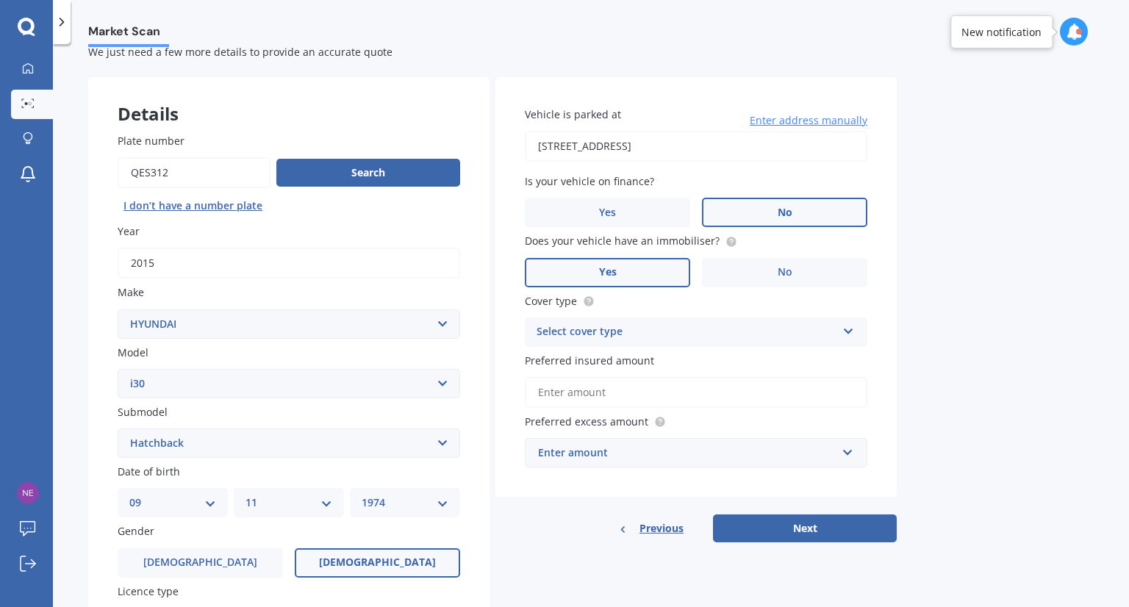
scroll to position [74, 0]
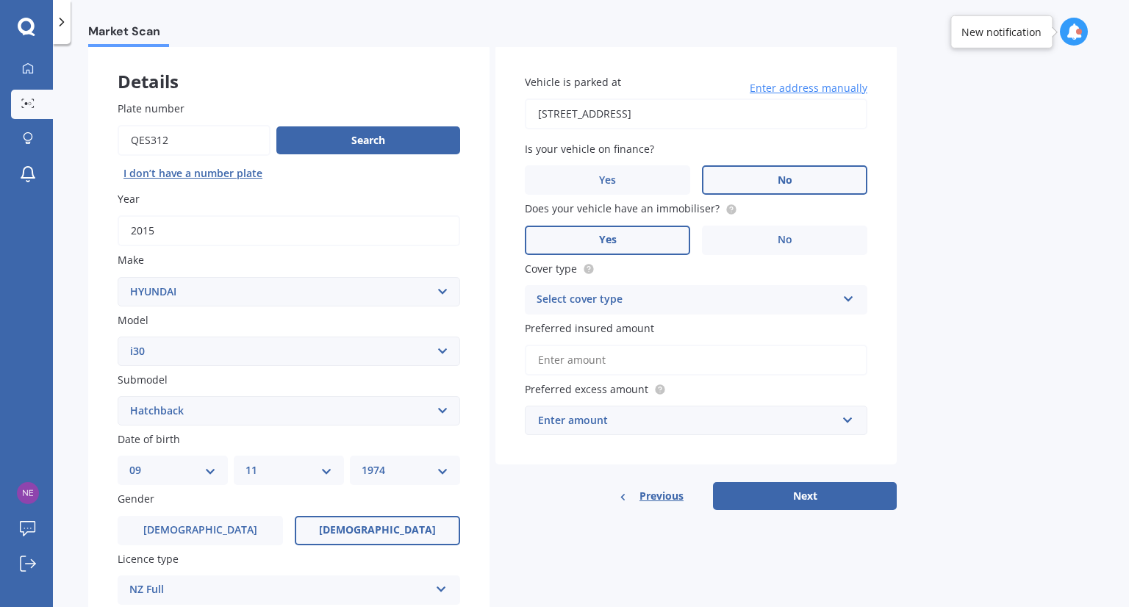
click at [597, 304] on div "Select cover type" at bounding box center [687, 300] width 300 height 18
click at [593, 332] on span "Comprehensive" at bounding box center [576, 328] width 78 height 14
click at [585, 354] on input "Preferred insured amount" at bounding box center [696, 360] width 343 height 31
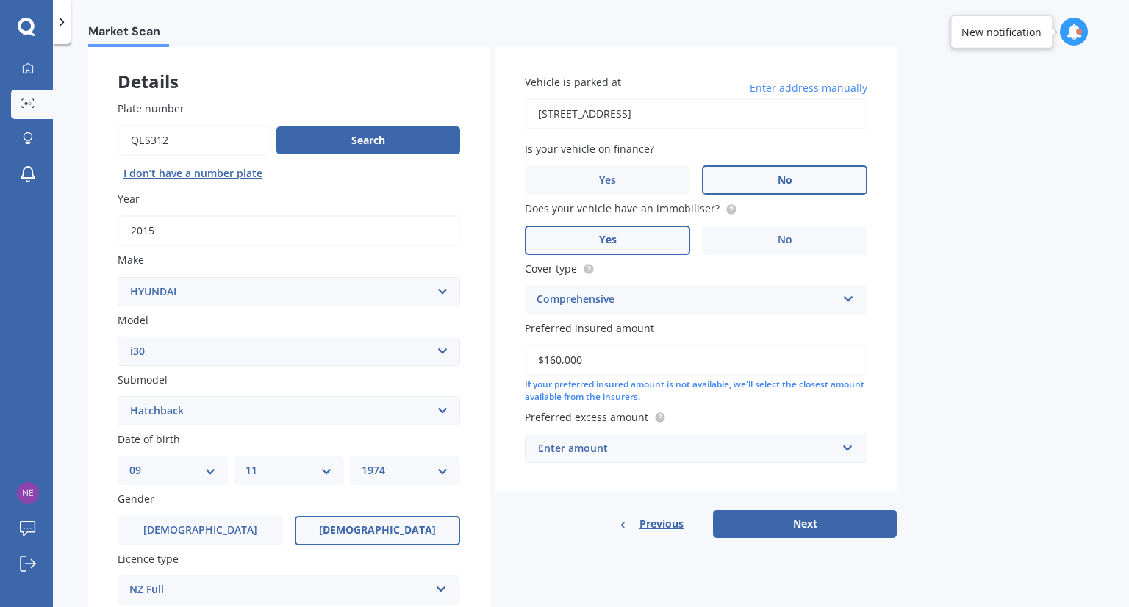
type input "$160,000"
click at [606, 450] on div "Enter amount" at bounding box center [687, 448] width 299 height 16
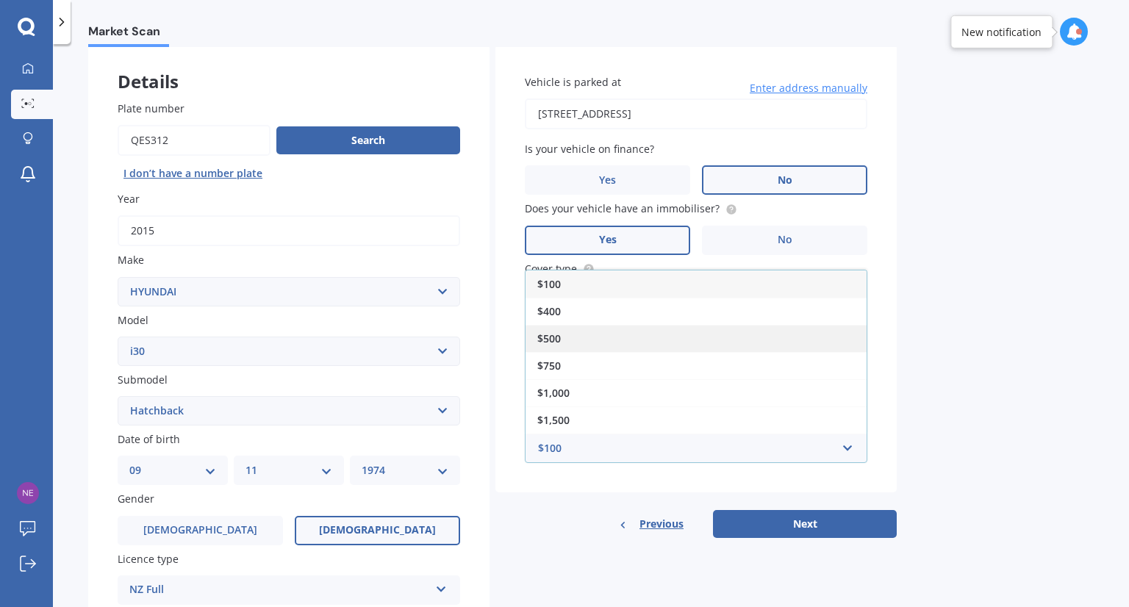
click at [563, 332] on div "$500" at bounding box center [696, 338] width 341 height 27
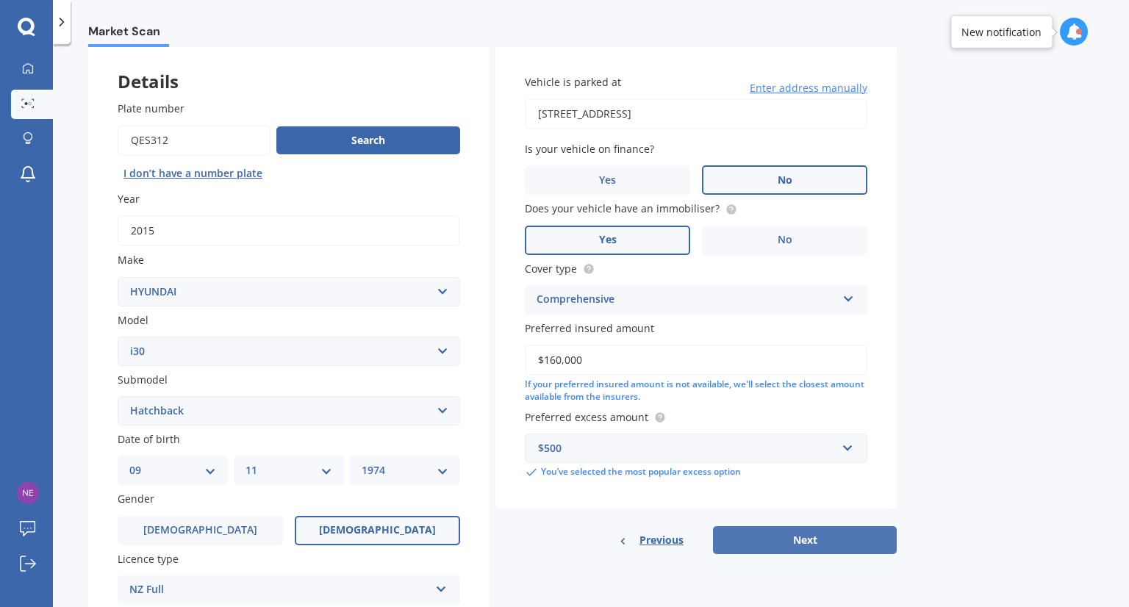
click at [796, 540] on button "Next" at bounding box center [805, 540] width 184 height 28
select select "09"
select select "11"
select select "1974"
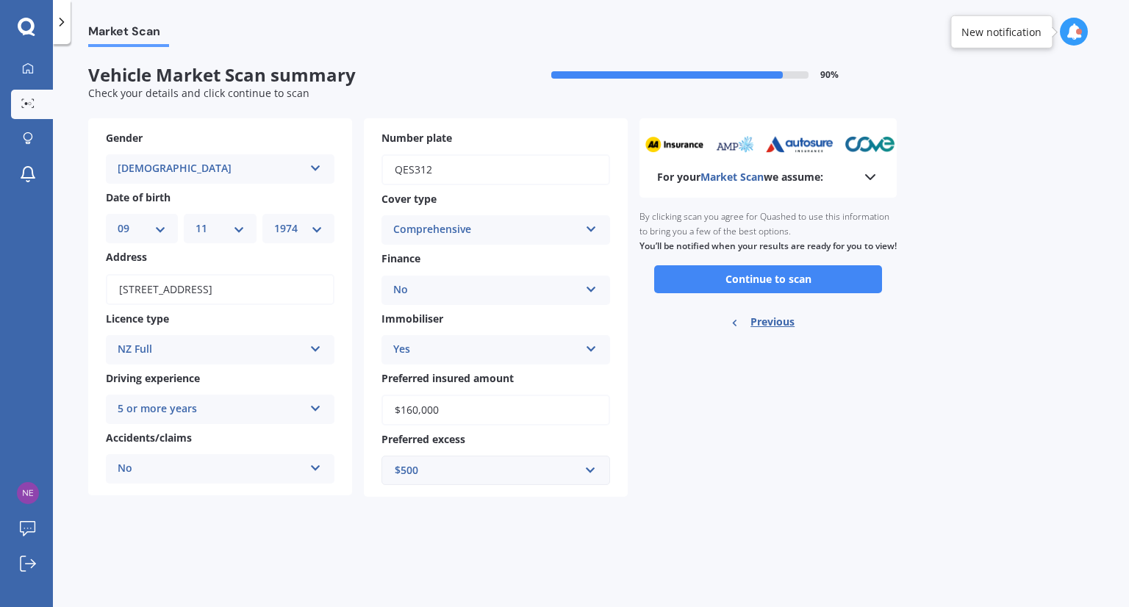
scroll to position [0, 0]
click at [736, 293] on button "Continue to scan" at bounding box center [768, 279] width 228 height 28
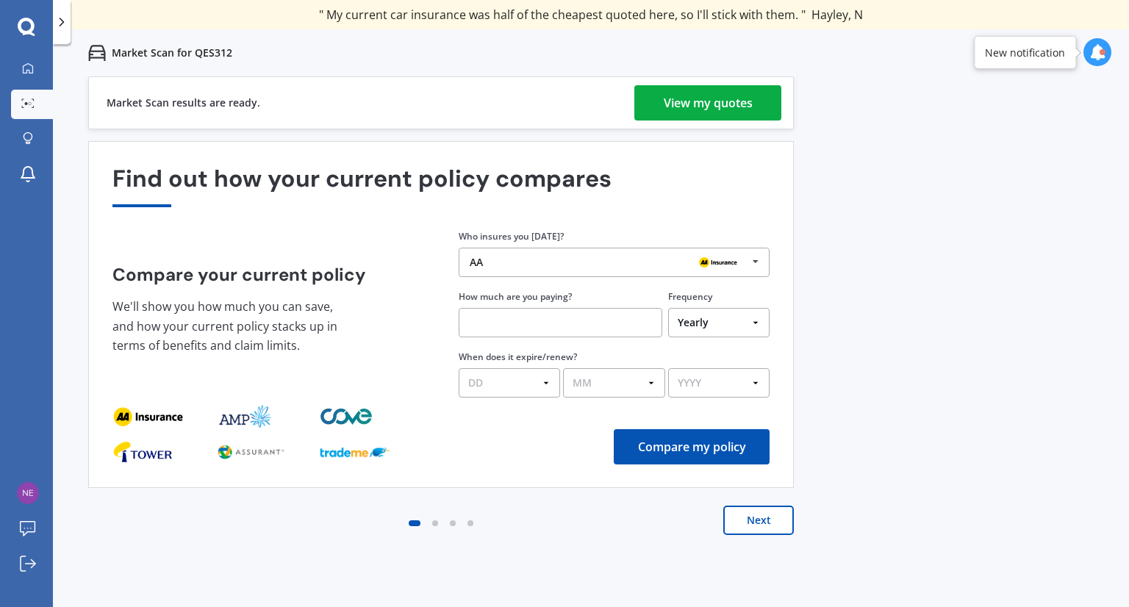
click at [712, 111] on div "View my quotes" at bounding box center [708, 102] width 89 height 35
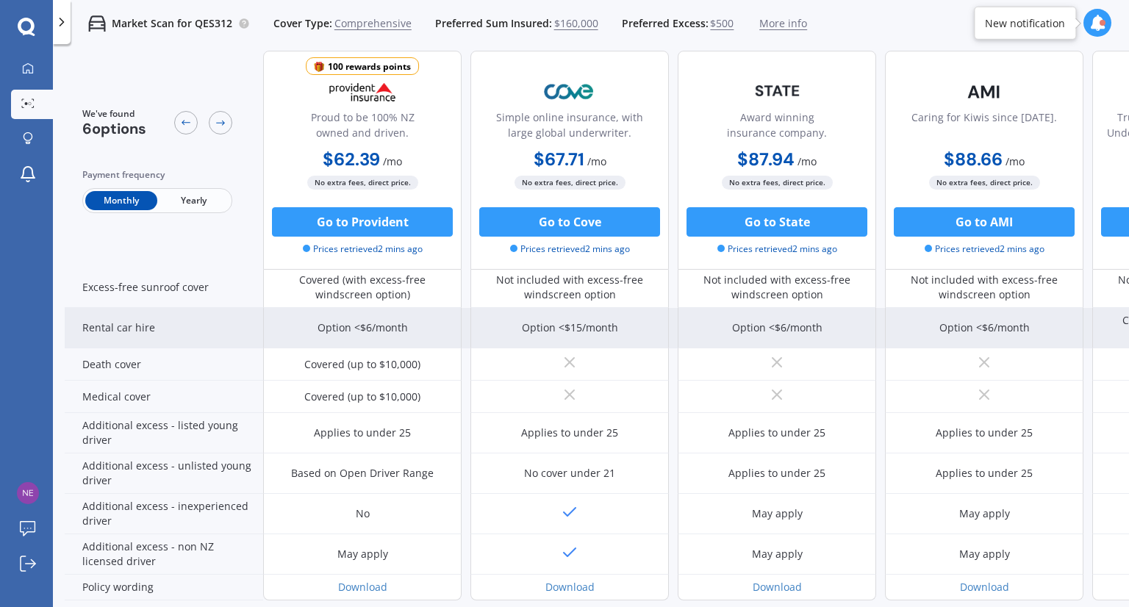
scroll to position [646, 0]
